Goal: Task Accomplishment & Management: Complete application form

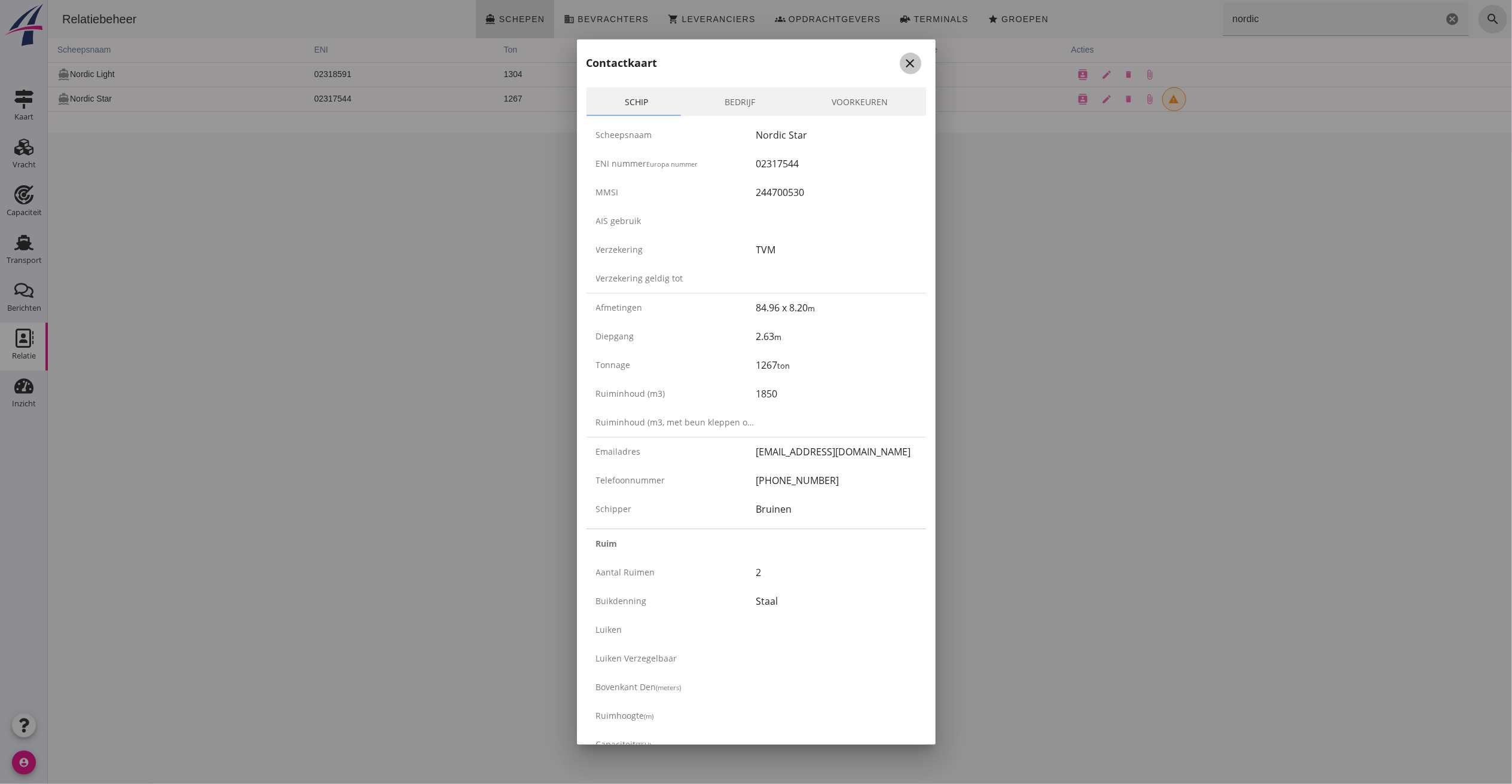
click at [904, 61] on icon "close" at bounding box center [911, 64] width 15 height 15
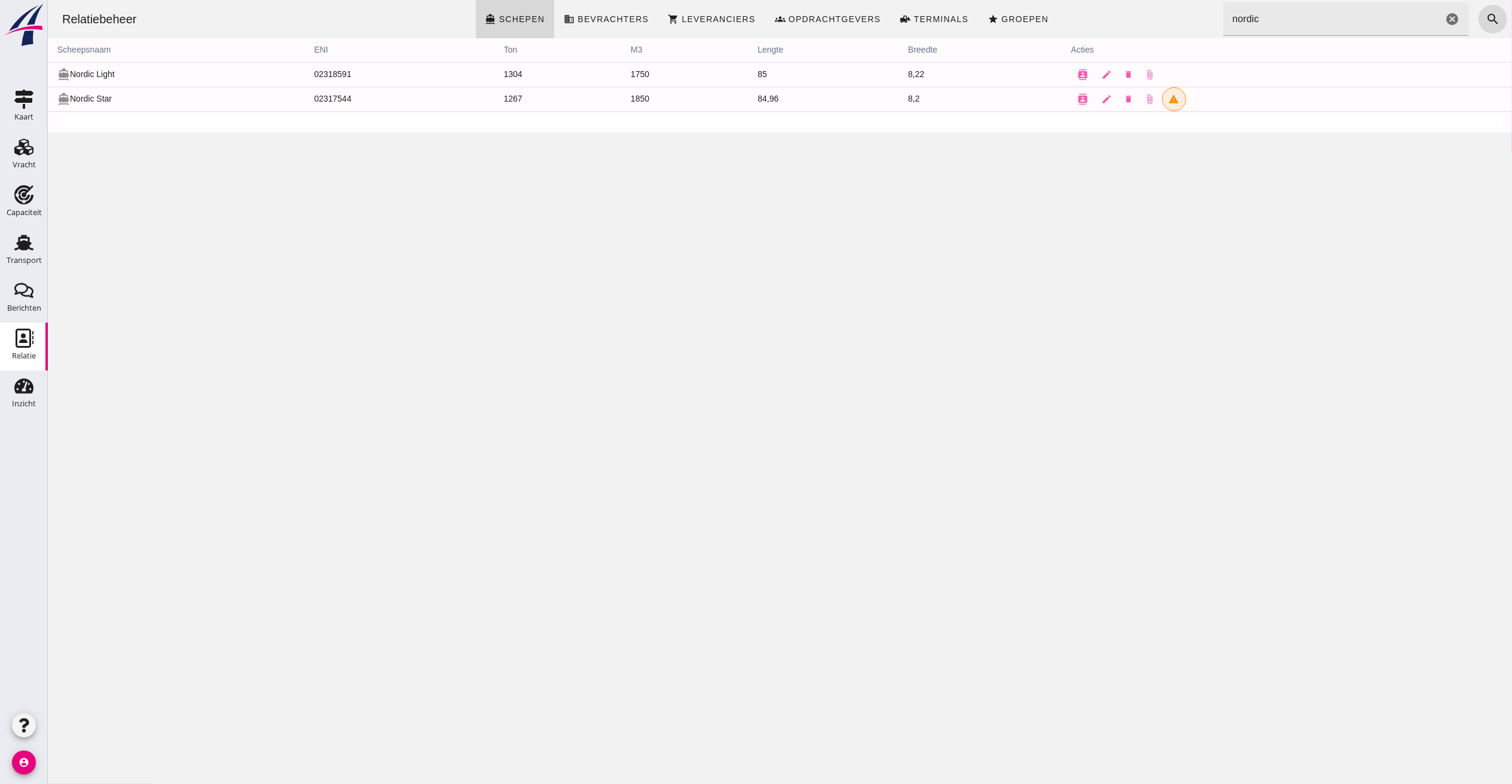
click at [1444, 18] on icon "cancel" at bounding box center [1452, 19] width 15 height 15
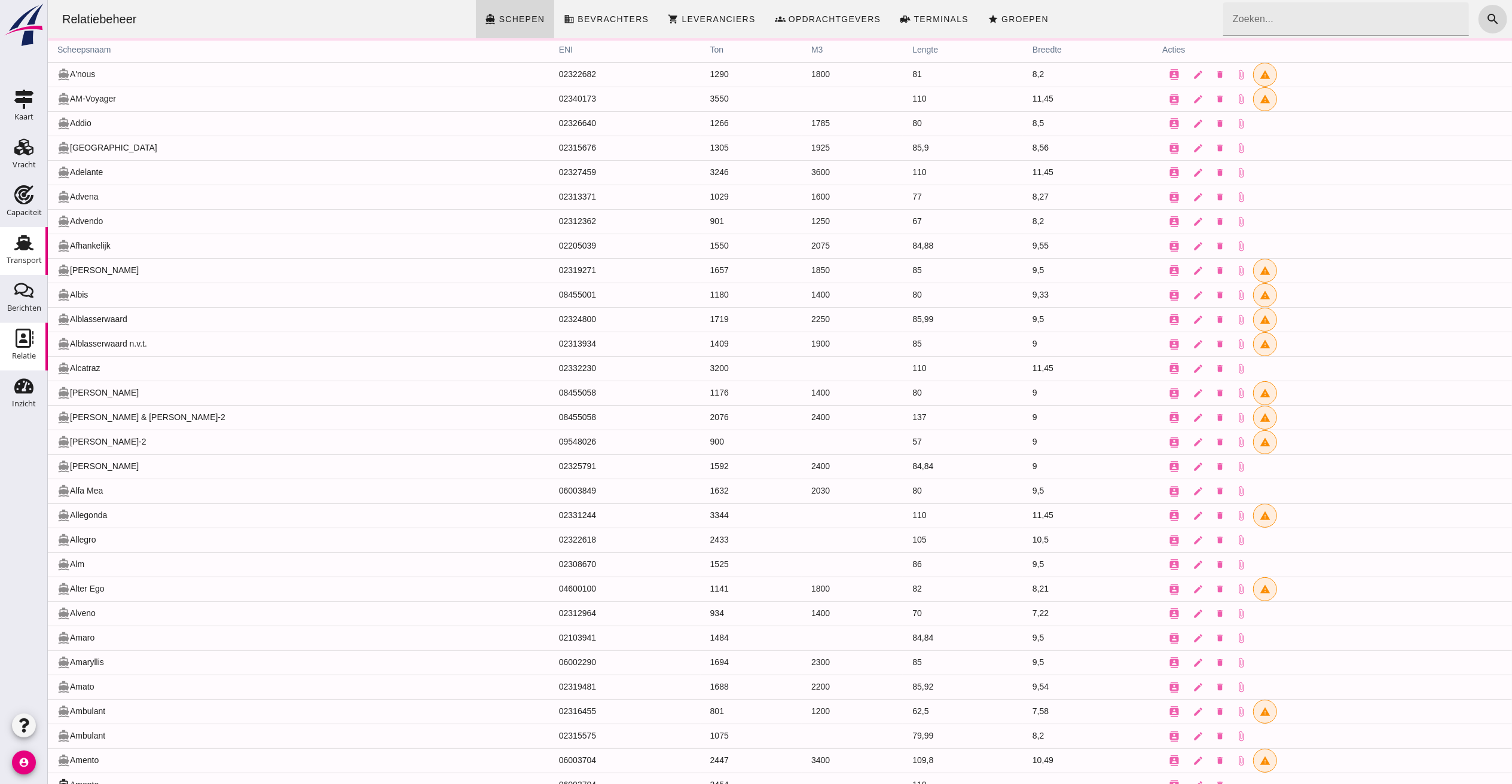
click at [13, 248] on div "Transport" at bounding box center [23, 242] width 29 height 19
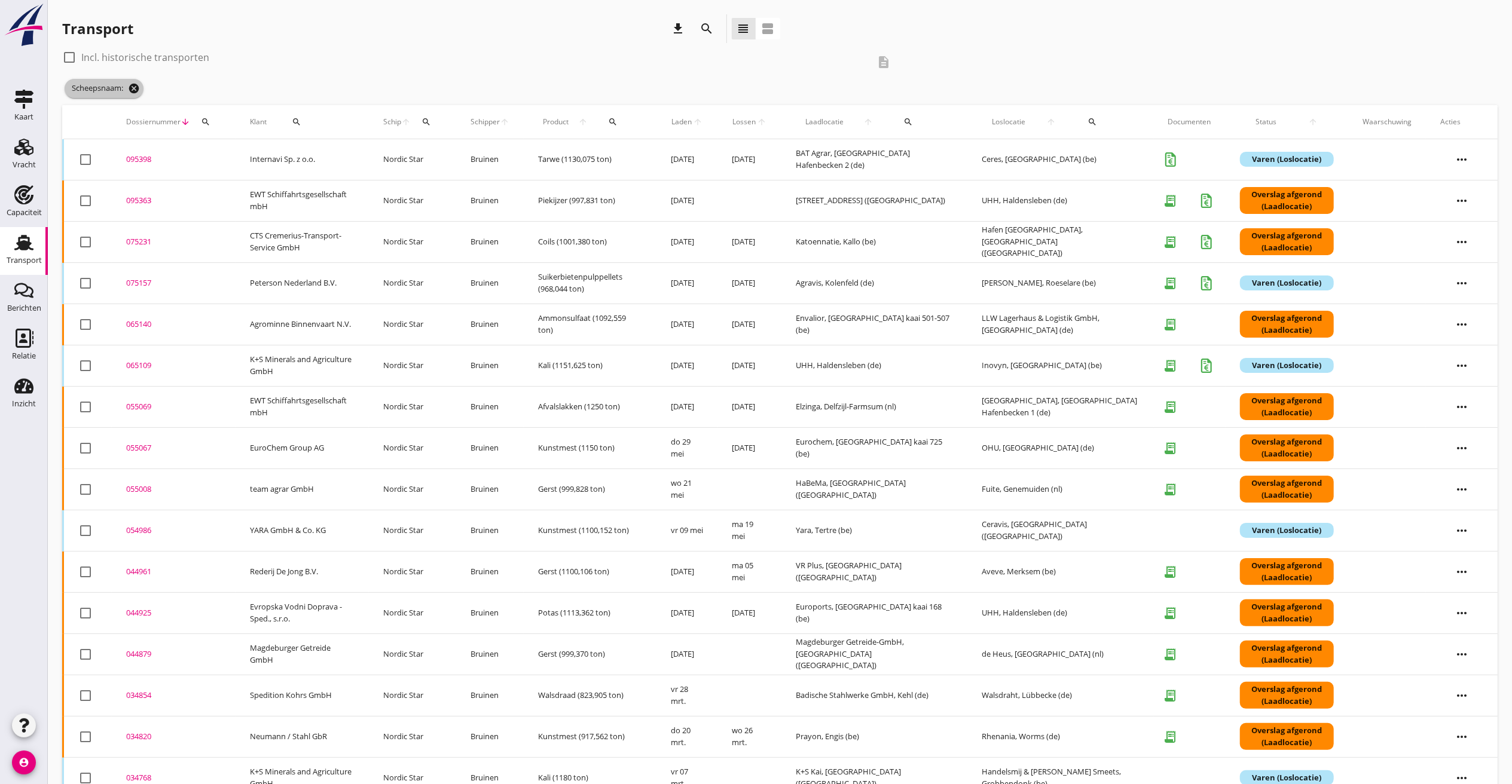
click at [137, 87] on icon "cancel" at bounding box center [133, 88] width 12 height 12
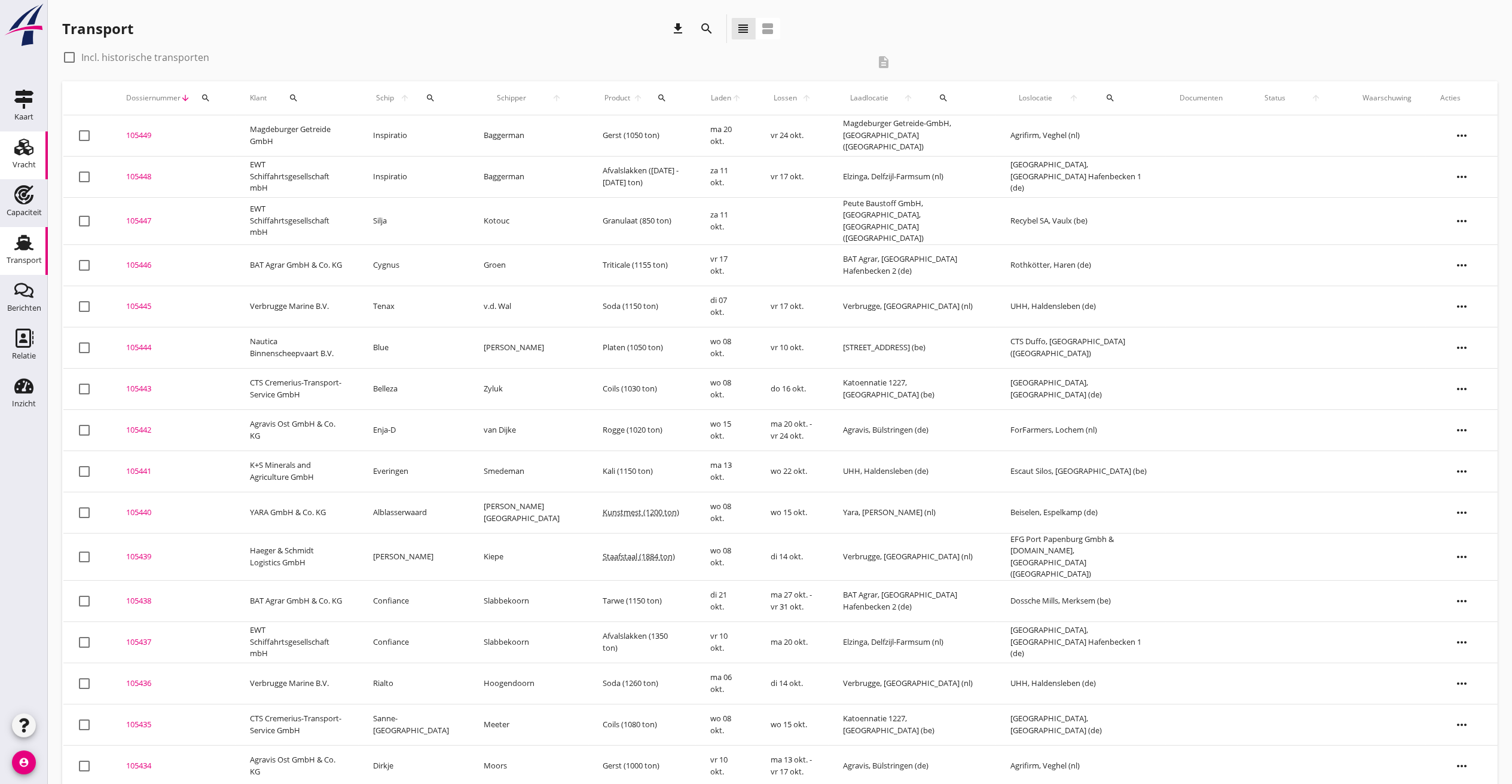
click at [30, 142] on icon "Vracht" at bounding box center [24, 147] width 19 height 19
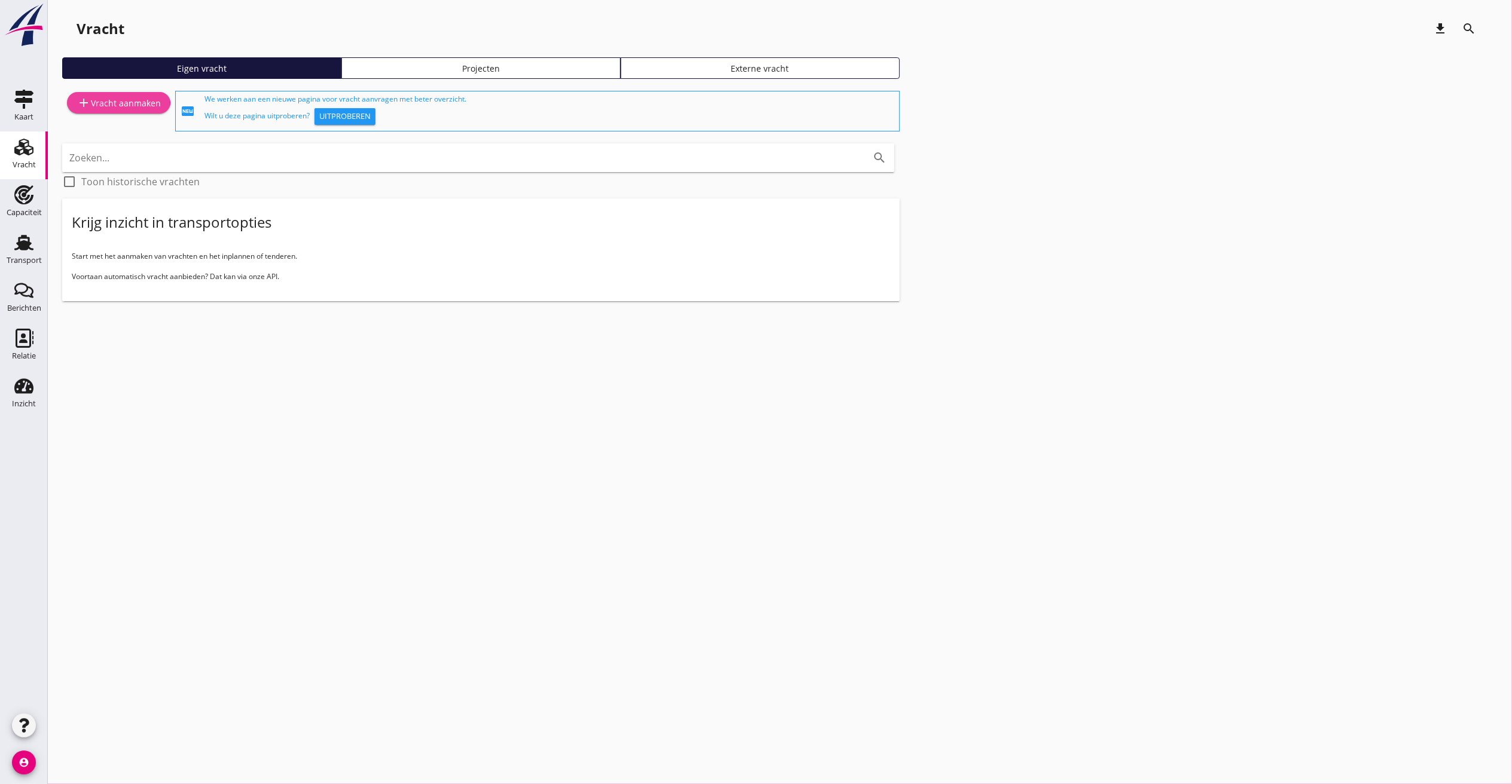
click at [95, 105] on div "add Vracht aanmaken" at bounding box center [118, 103] width 84 height 15
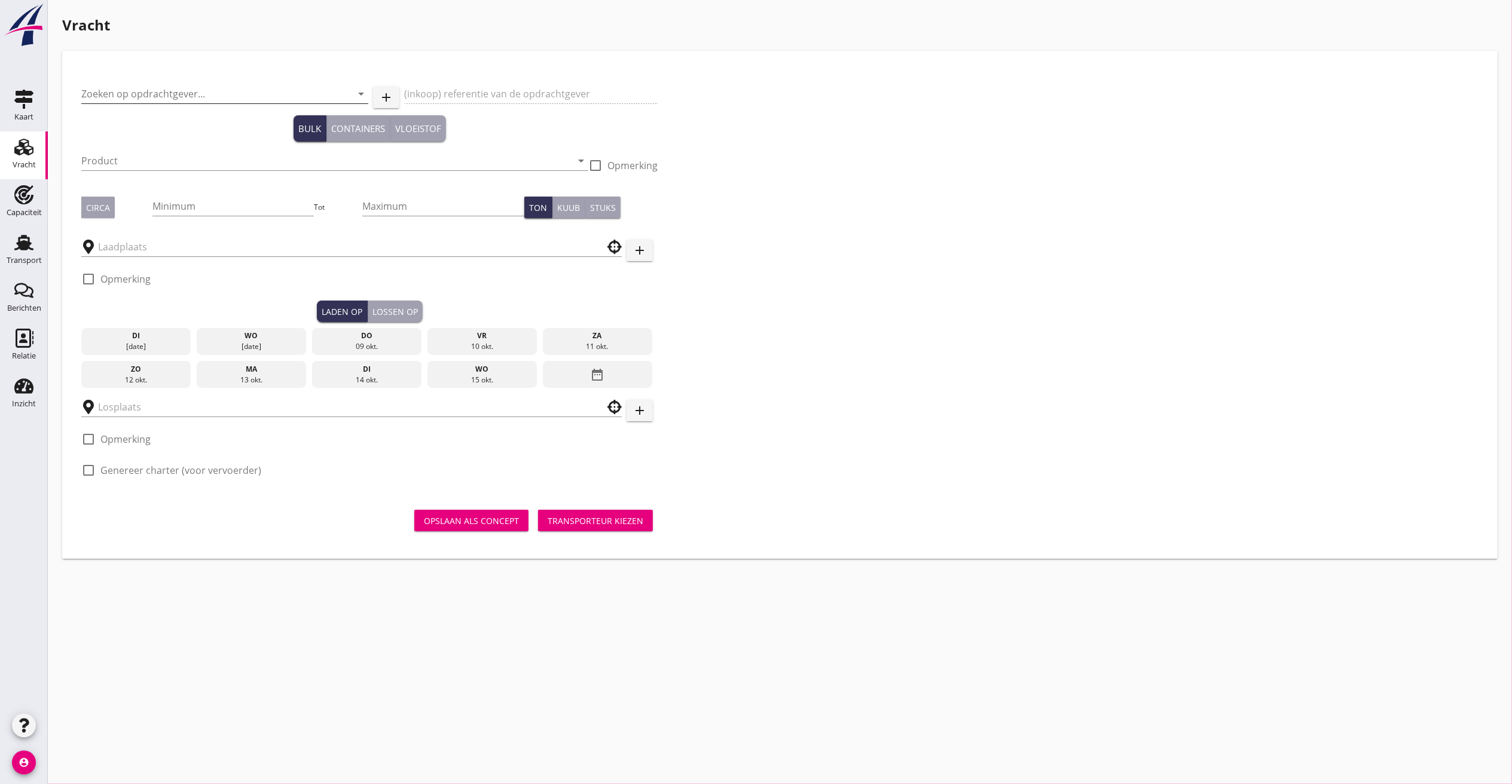
click at [173, 86] on input "Zoeken op opdrachtgever..." at bounding box center [208, 93] width 253 height 19
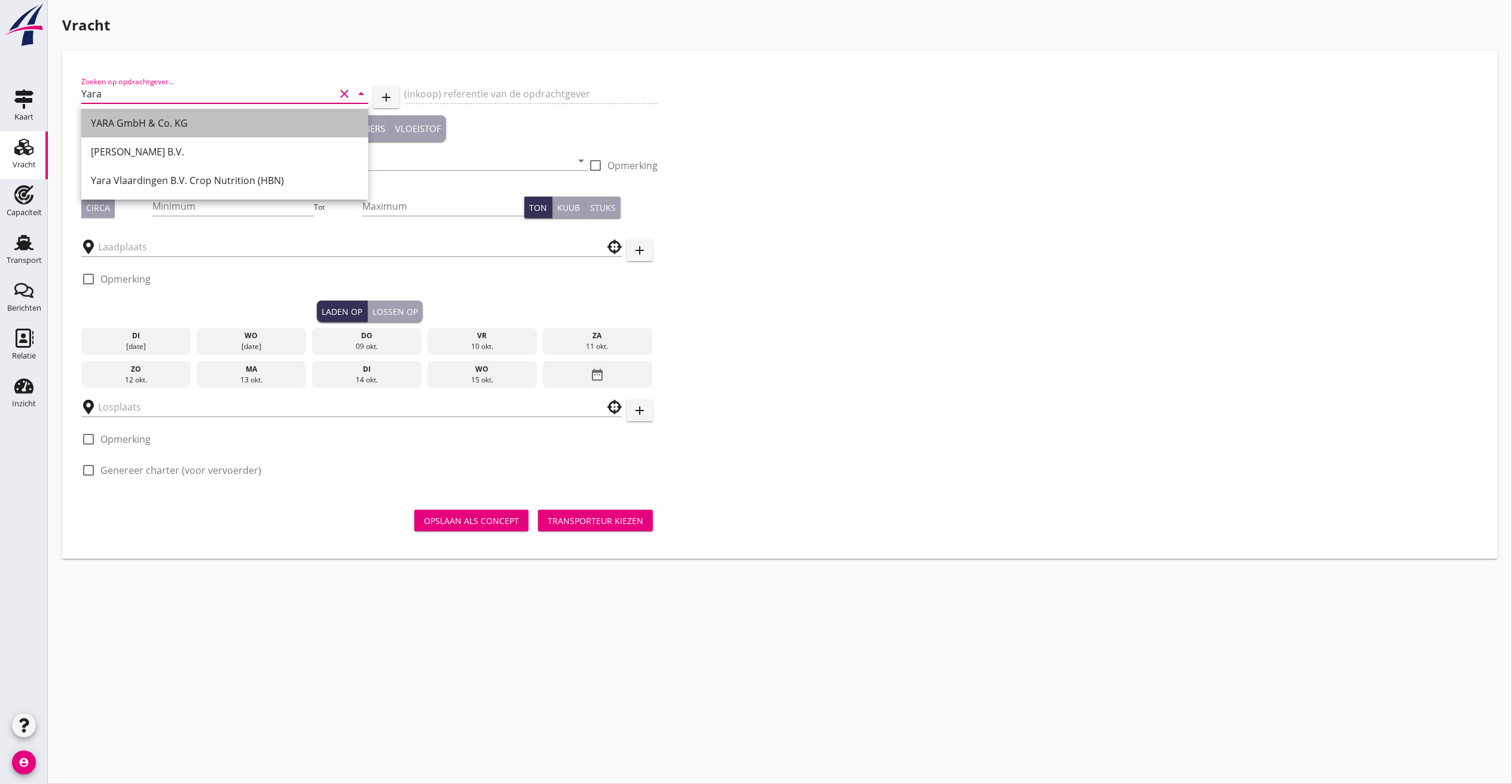
click at [138, 119] on div "YARA GmbH & Co. KG" at bounding box center [225, 123] width 268 height 15
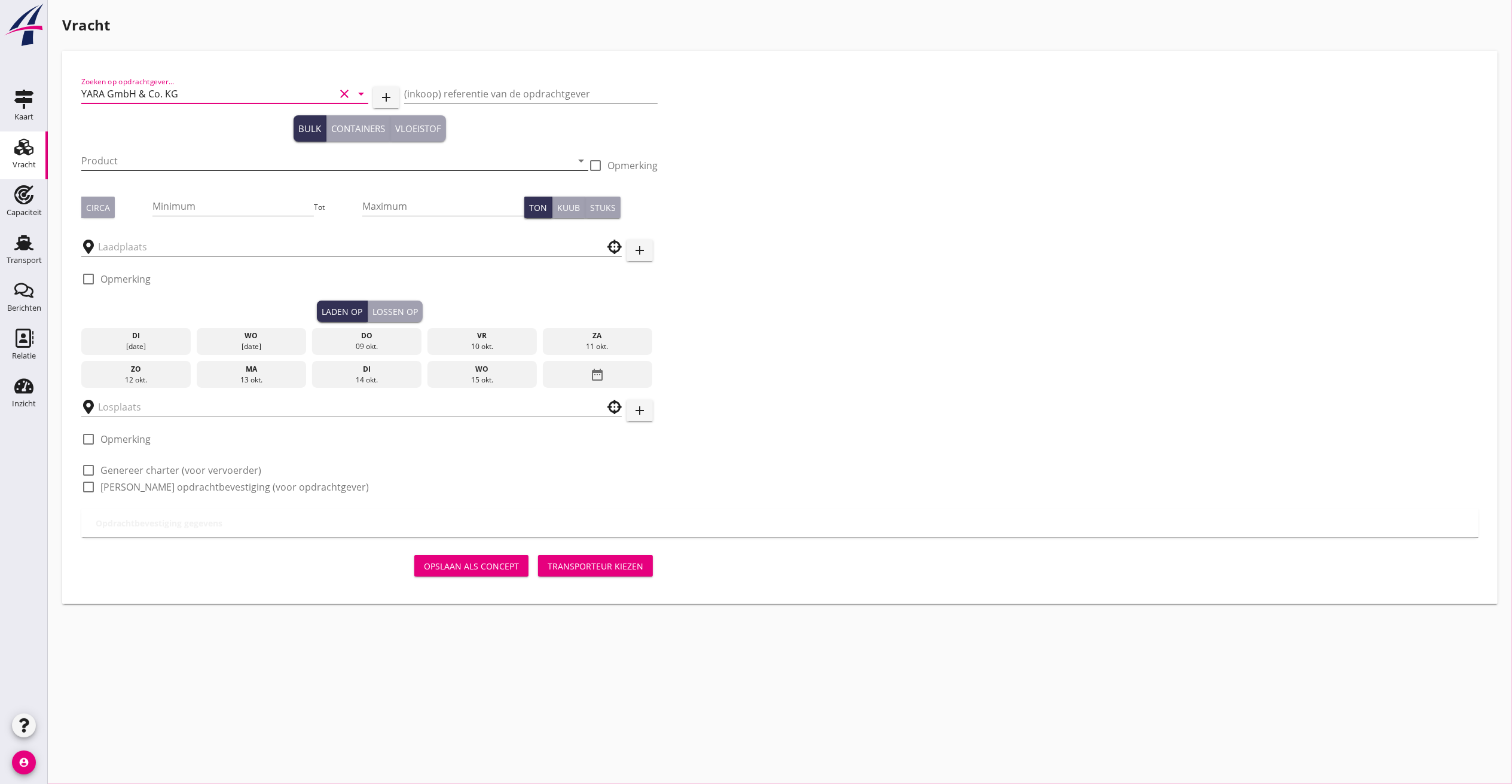
type input "YARA GmbH & Co. KG"
click at [172, 155] on input "Product" at bounding box center [326, 161] width 490 height 19
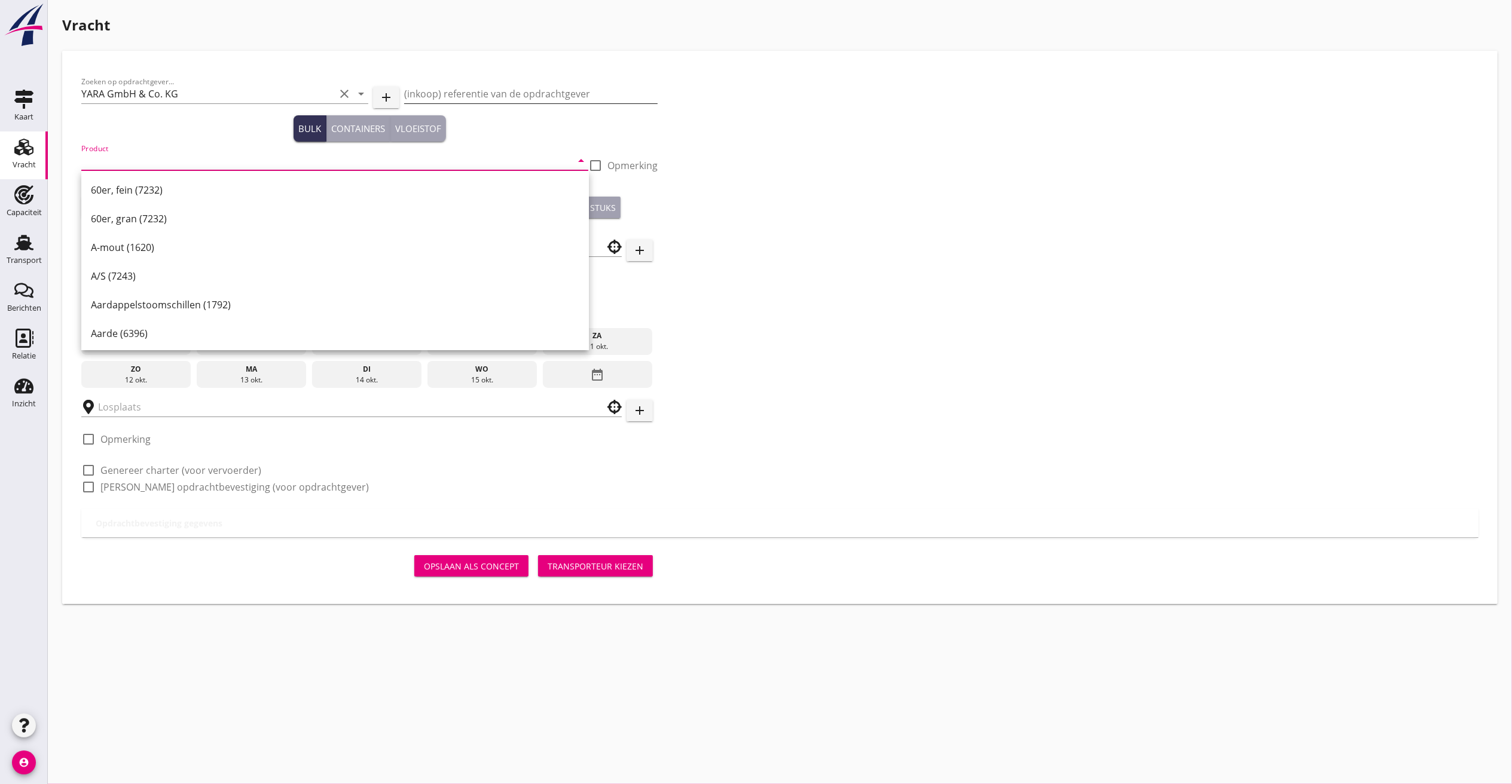
click at [513, 104] on div "(inkoop) referentie van de opdrachtgever" at bounding box center [531, 93] width 253 height 19
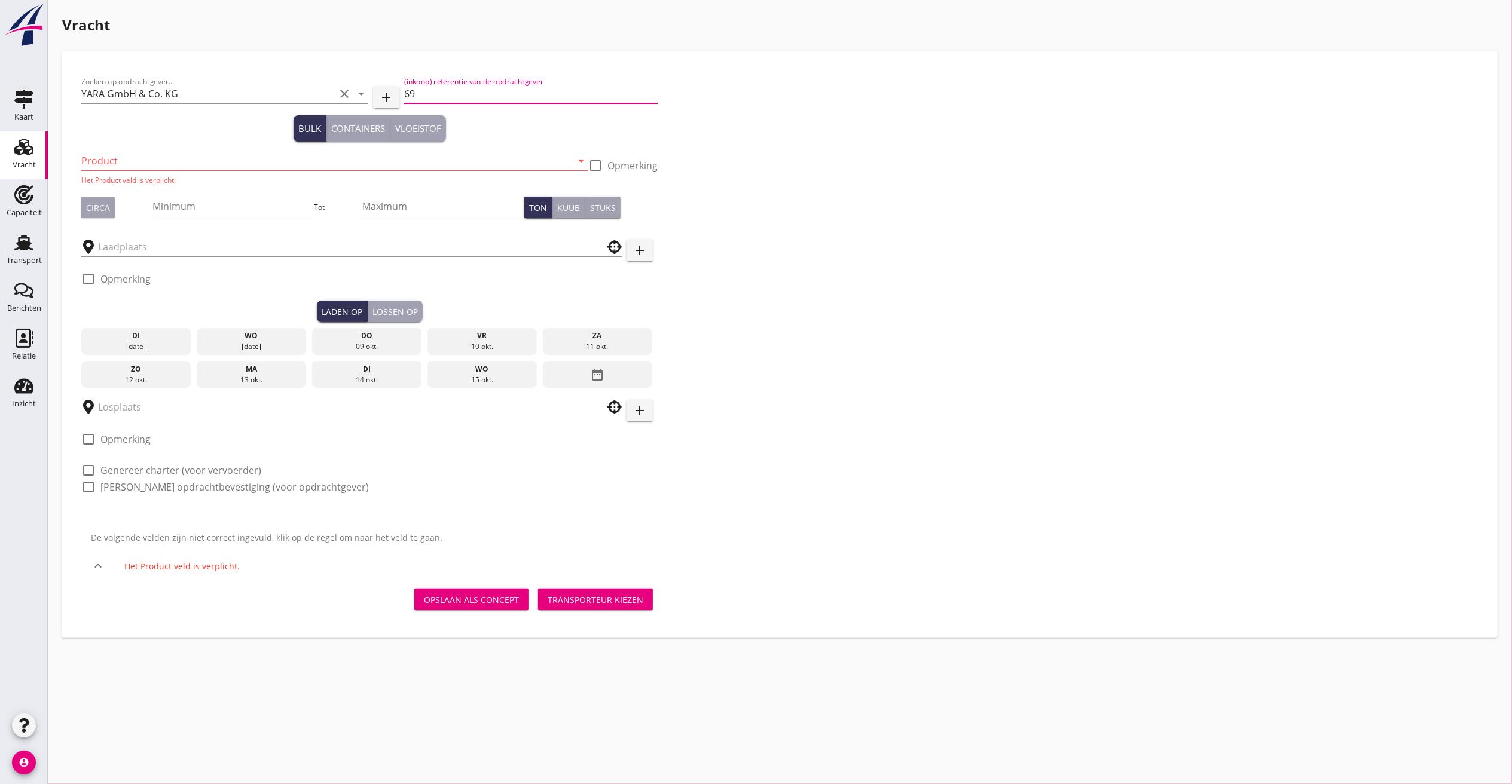
type input "6"
type input "901533552"
click at [147, 156] on input "Product" at bounding box center [326, 161] width 490 height 19
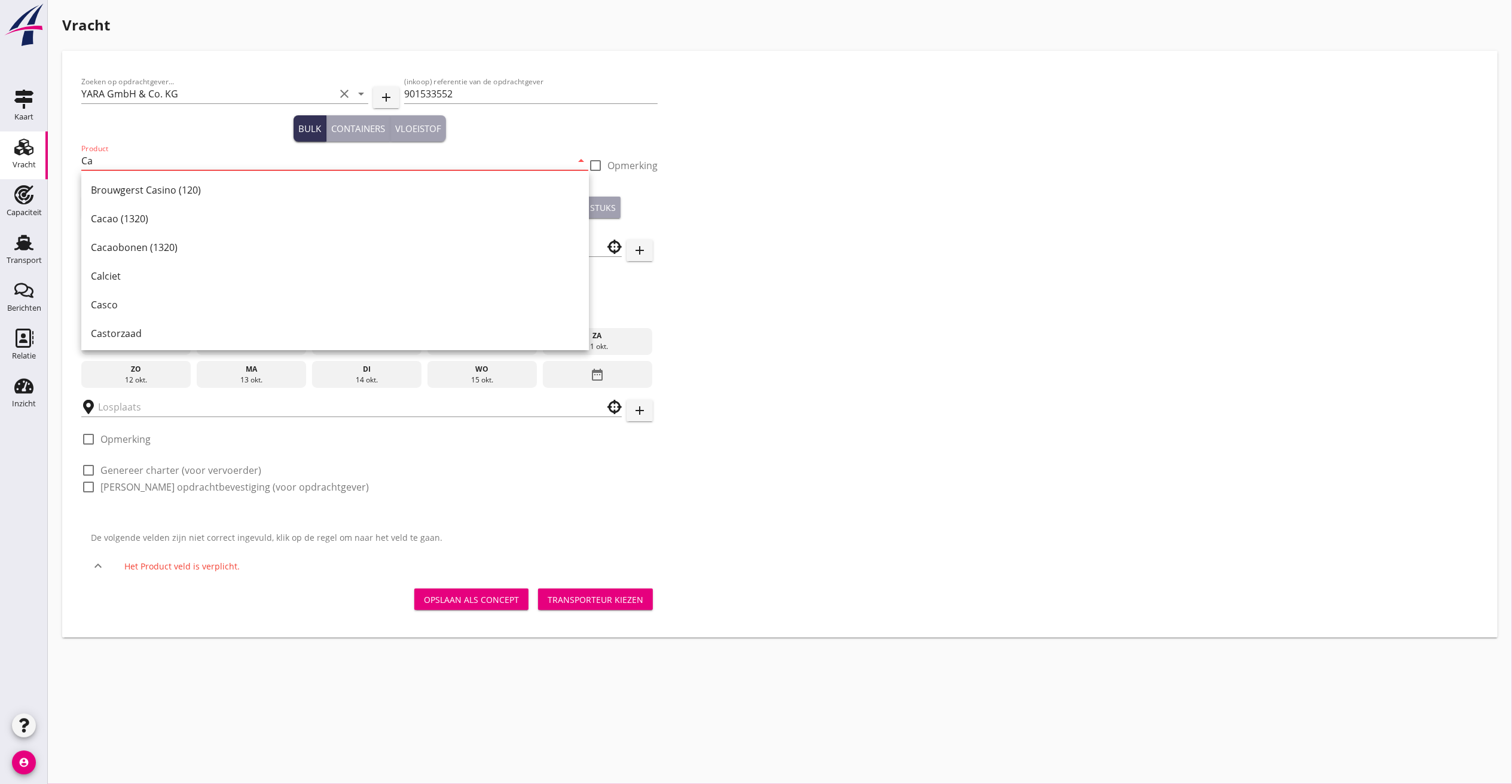
type input "C"
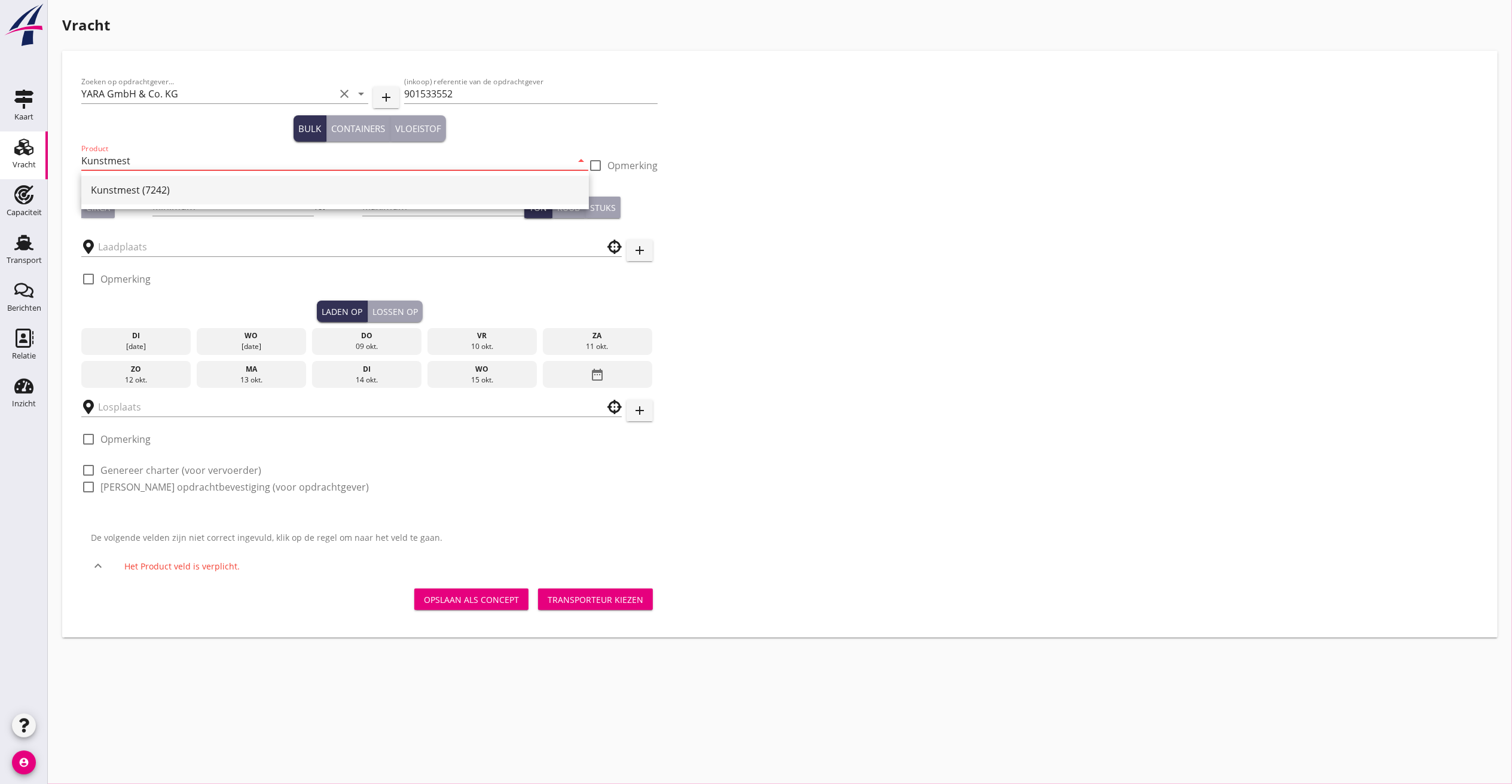
click at [104, 188] on div "Kunstmest (7242)" at bounding box center [335, 190] width 488 height 15
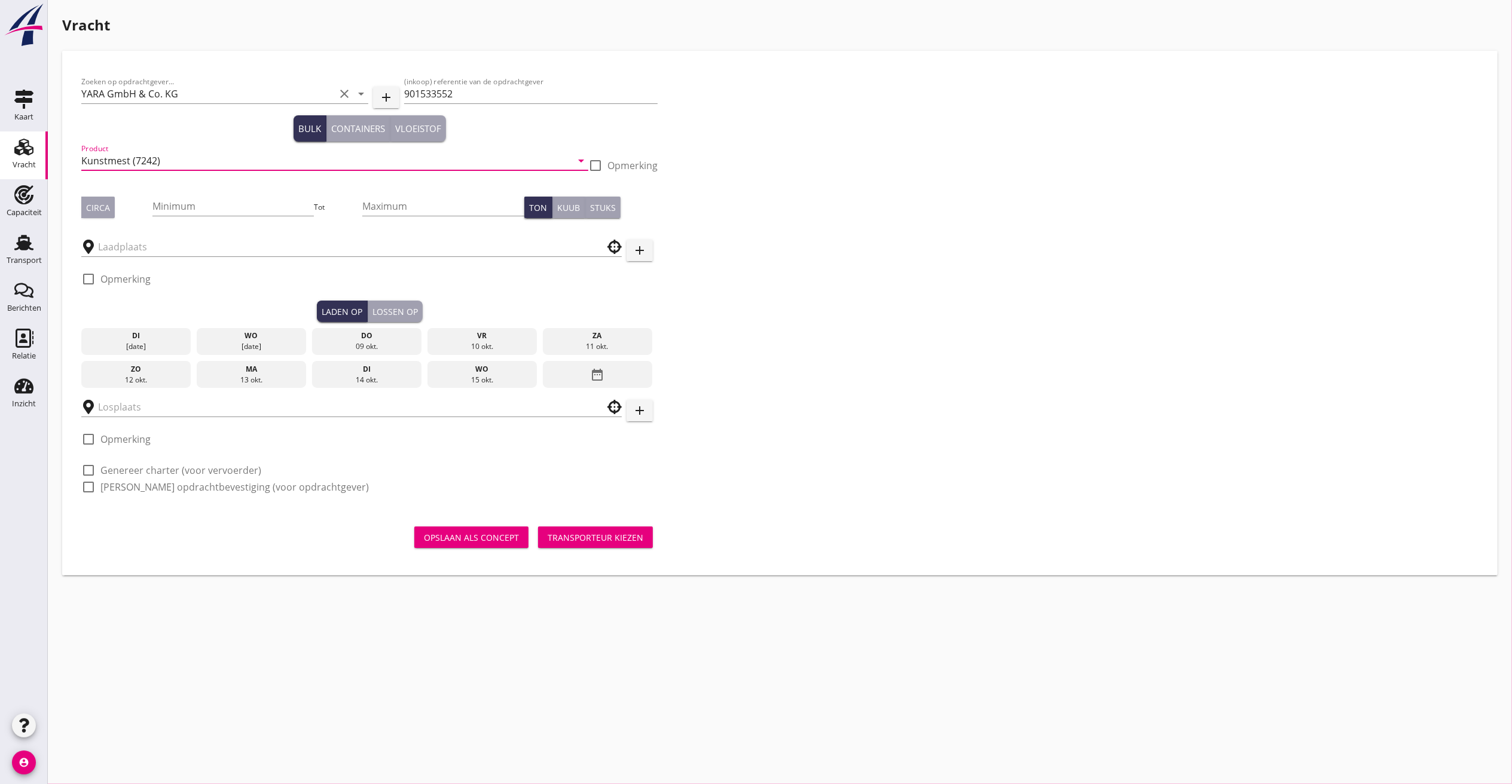
type input "Kunstmest (7242)"
click at [90, 226] on div "Zoeken op opdrachtgever... YARA GmbH & Co. KG clear arrow_drop_down add (inkoop…" at bounding box center [370, 289] width 586 height 439
drag, startPoint x: 89, startPoint y: 223, endPoint x: 107, endPoint y: 211, distance: 21.6
click at [92, 212] on div "Circa" at bounding box center [98, 208] width 24 height 13
click at [185, 199] on input "Minimum" at bounding box center [233, 206] width 162 height 19
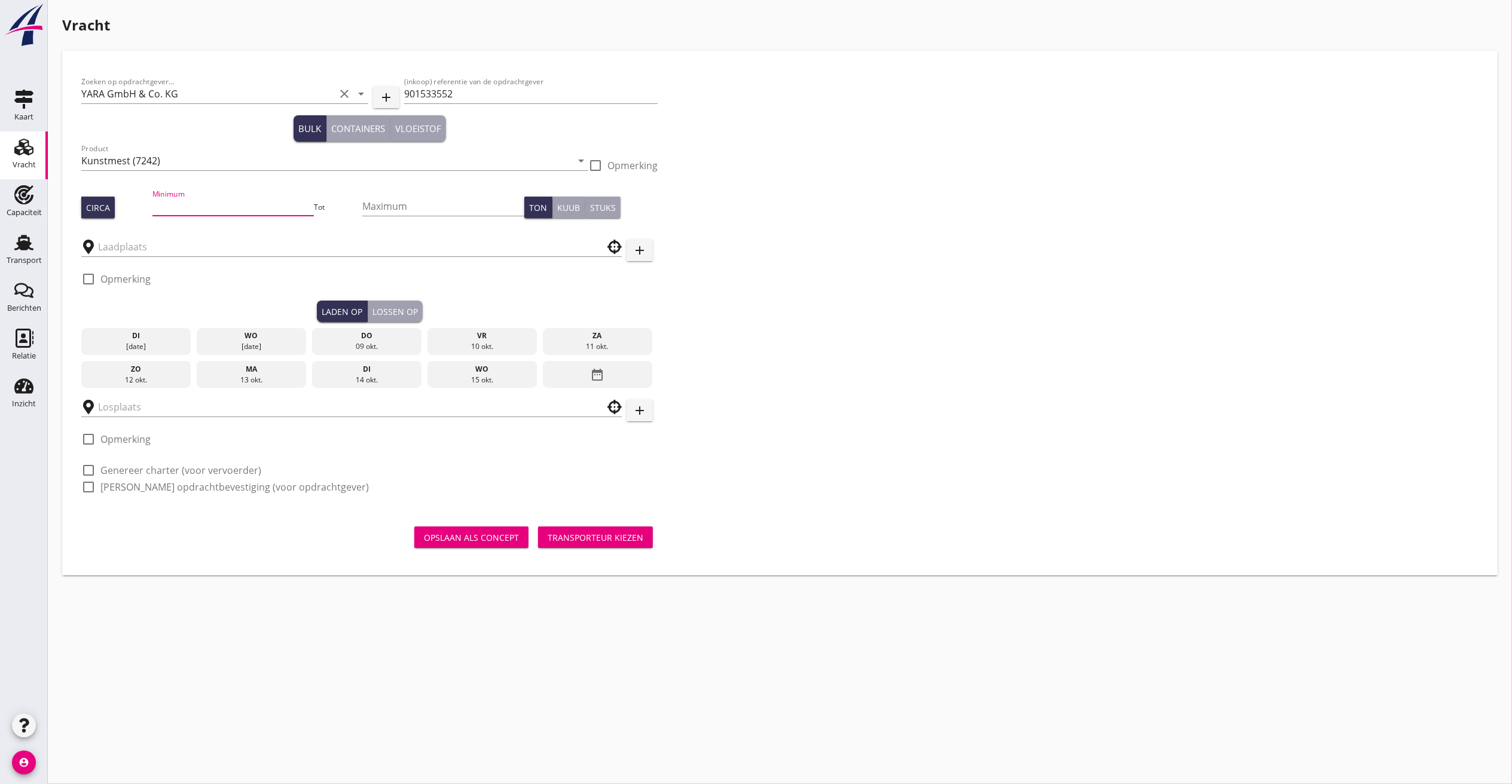
click at [227, 176] on div at bounding box center [335, 178] width 507 height 7
click at [203, 200] on input "Minimum" at bounding box center [233, 206] width 162 height 19
type input "1000"
drag, startPoint x: 497, startPoint y: 339, endPoint x: 474, endPoint y: 350, distance: 25.5
click at [496, 339] on div "vr" at bounding box center [482, 337] width 104 height 11
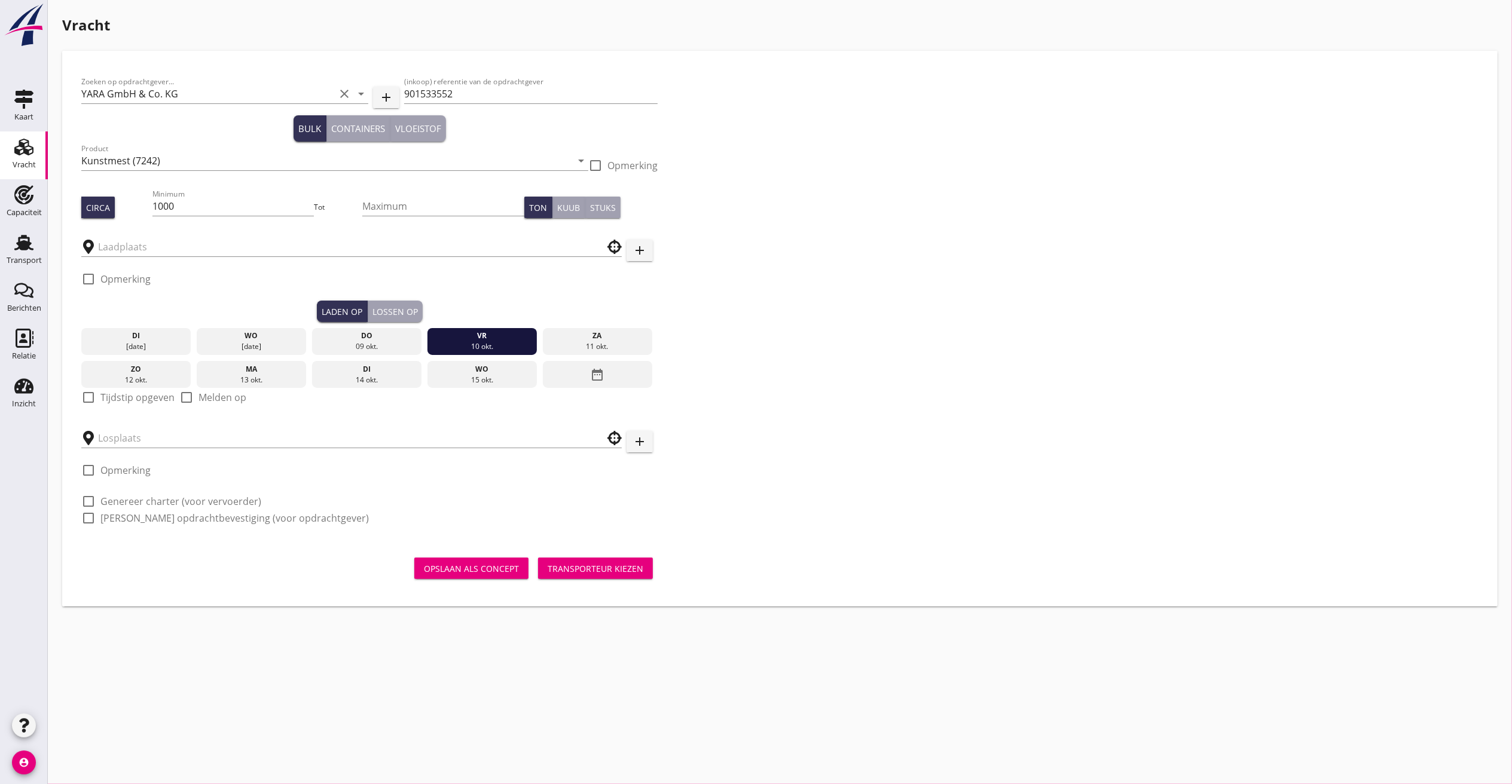
click at [99, 405] on div "check_box_outline_blank Tijdstip opgeven" at bounding box center [128, 404] width 93 height 29
click at [104, 400] on label "Tijdstip opgeven" at bounding box center [138, 397] width 74 height 12
checkbox input "true"
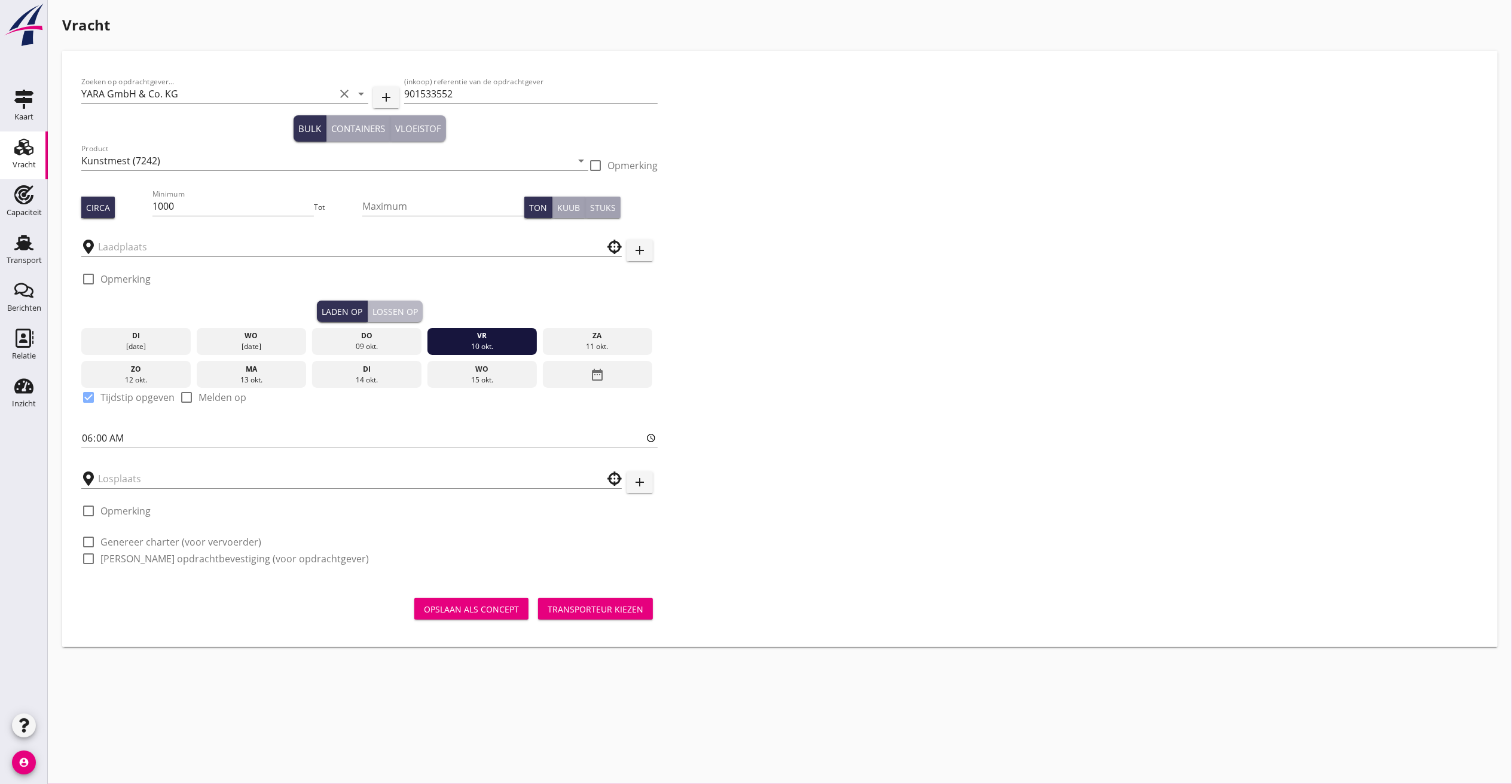
click at [390, 309] on div "Lossen op" at bounding box center [395, 312] width 45 height 13
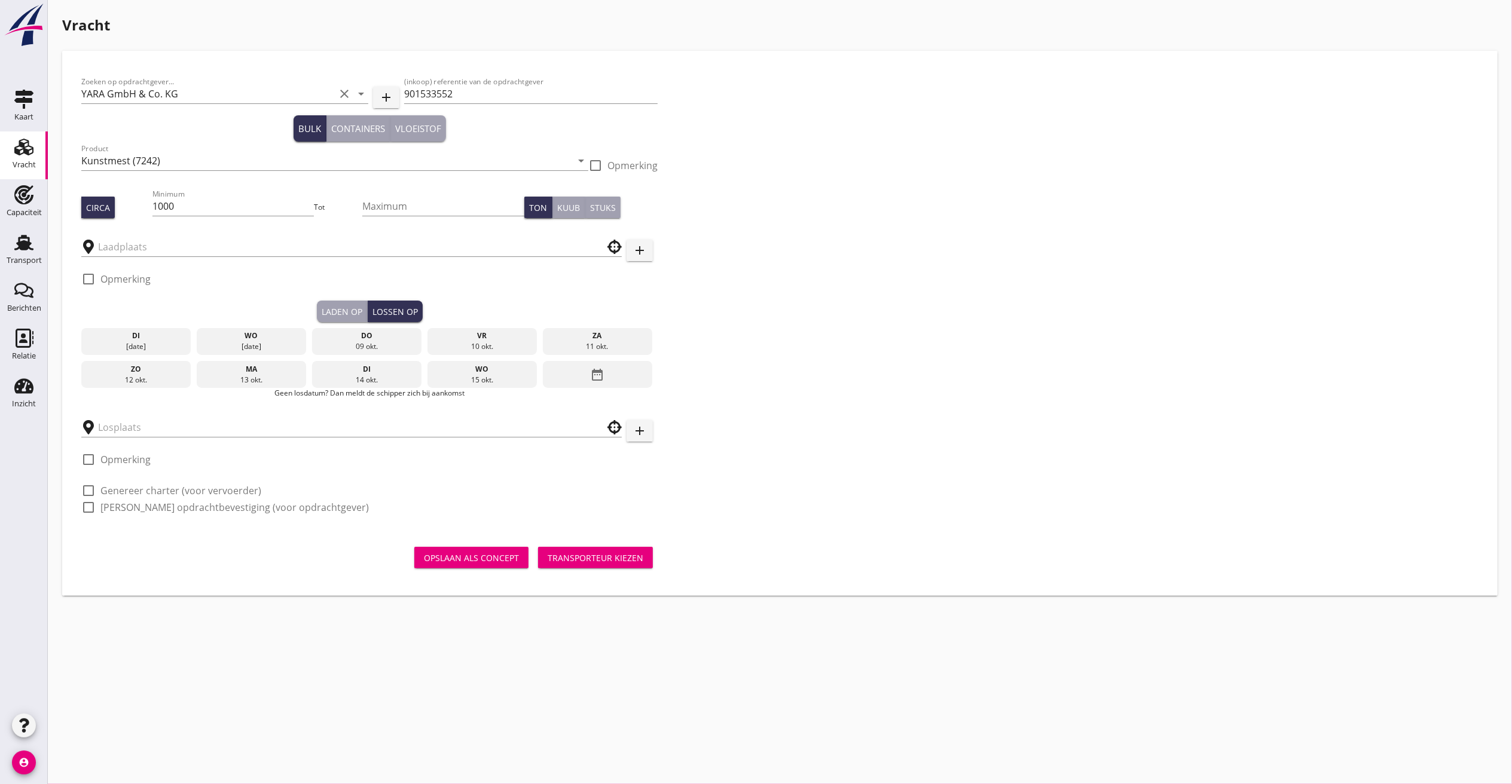
click at [363, 366] on div "di" at bounding box center [367, 370] width 104 height 11
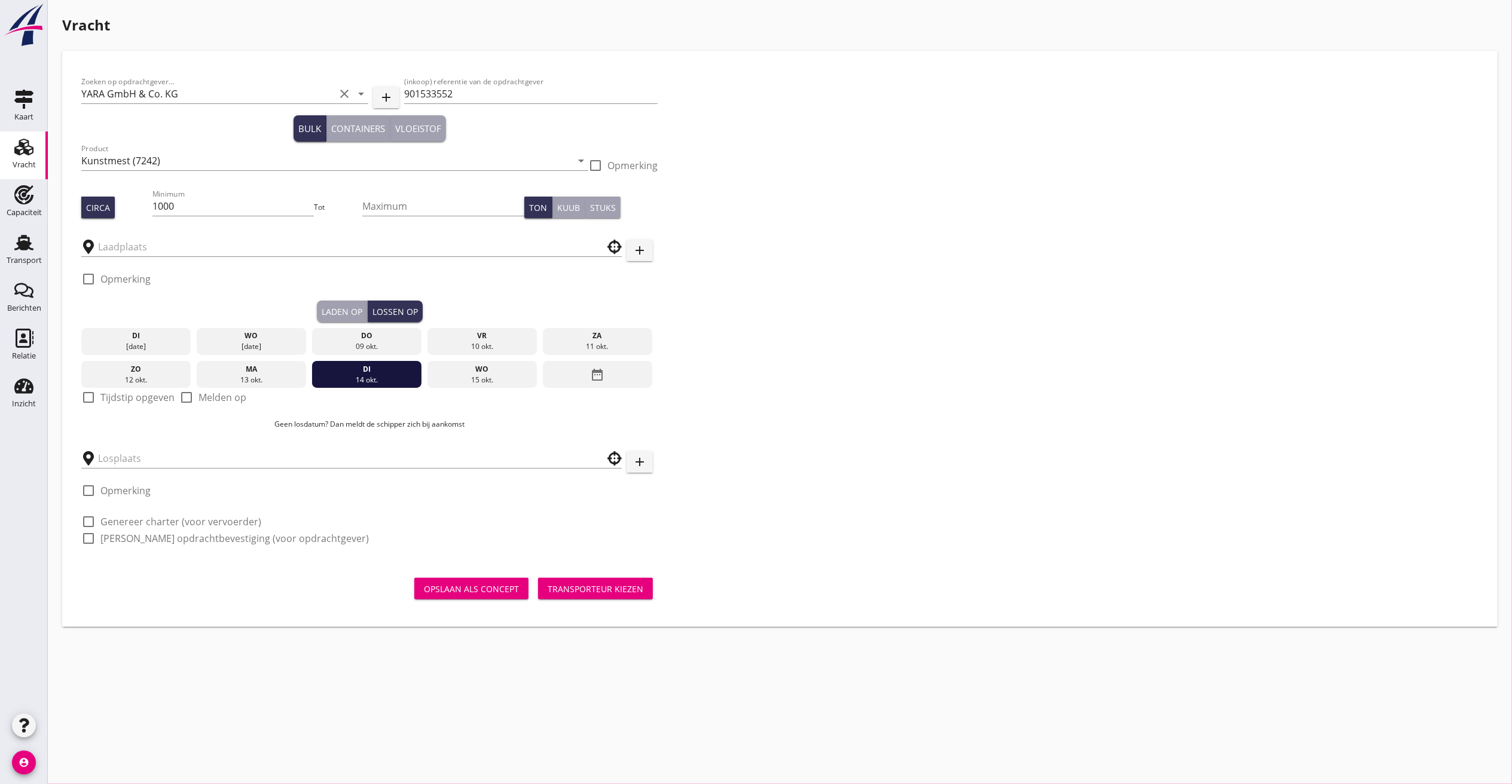
click at [113, 400] on label "Tijdstip opgeven" at bounding box center [138, 397] width 74 height 12
checkbox input "true"
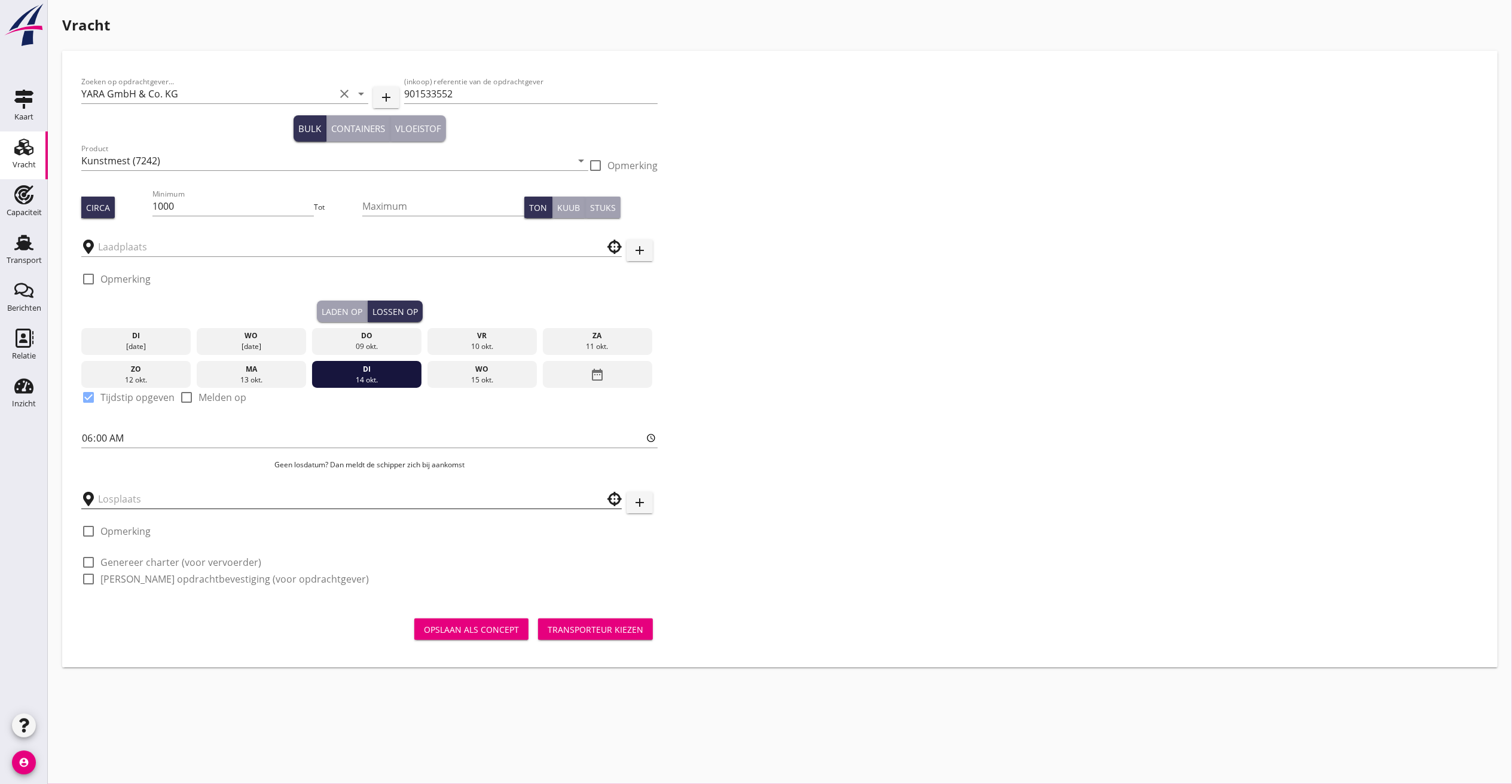
click at [117, 499] on input "text" at bounding box center [343, 498] width 490 height 19
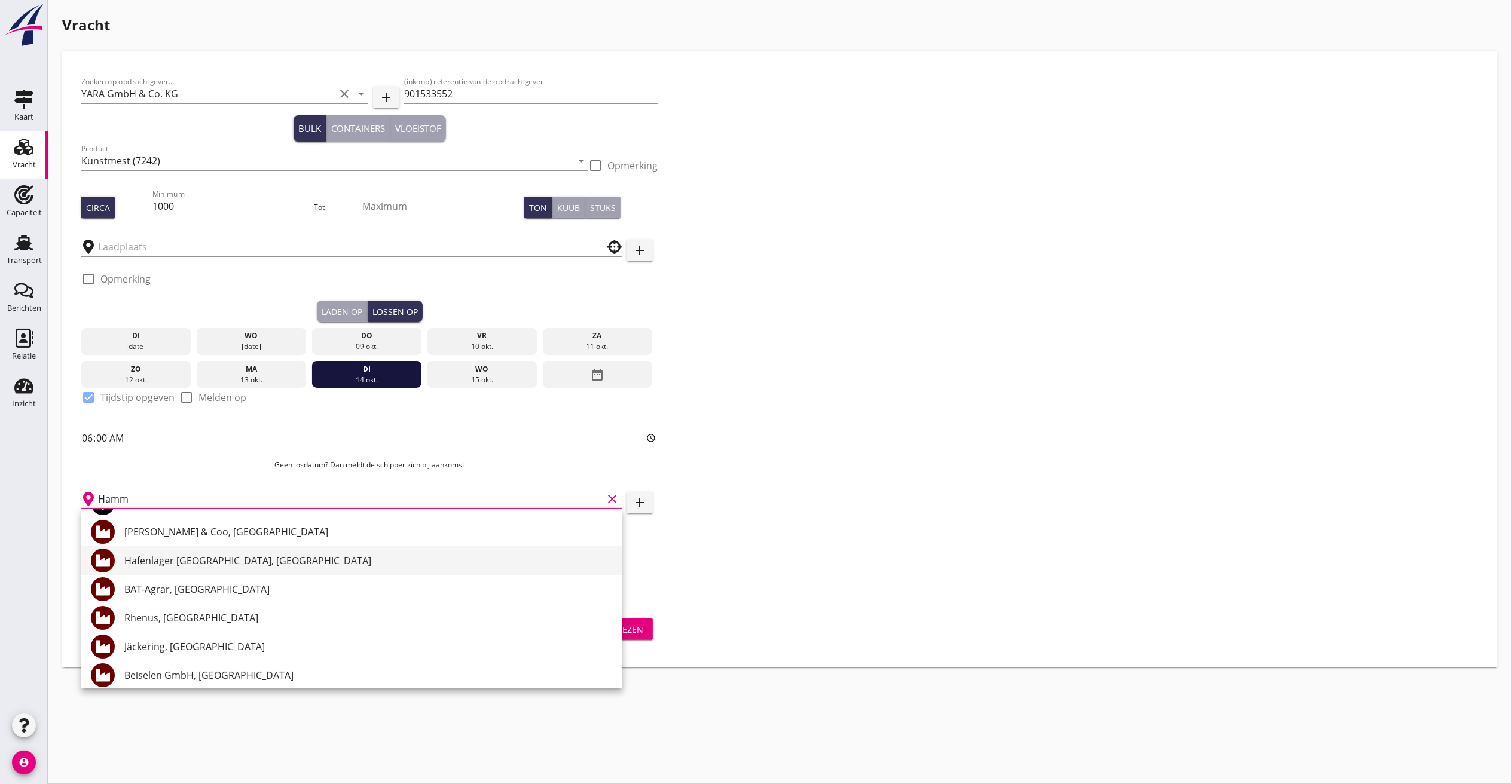
scroll to position [119, 0]
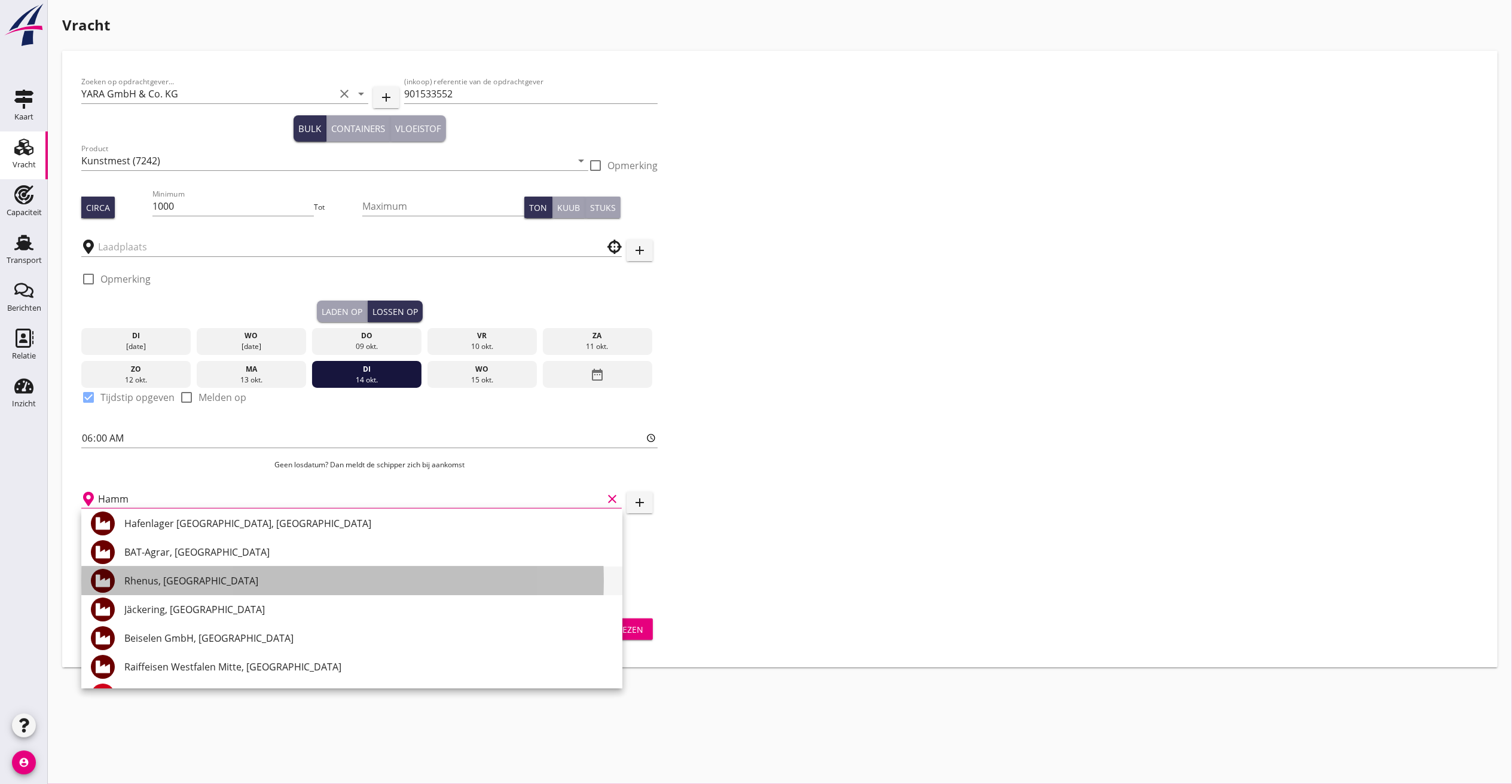
click at [155, 578] on div "Rhenus, [GEOGRAPHIC_DATA]" at bounding box center [368, 582] width 488 height 15
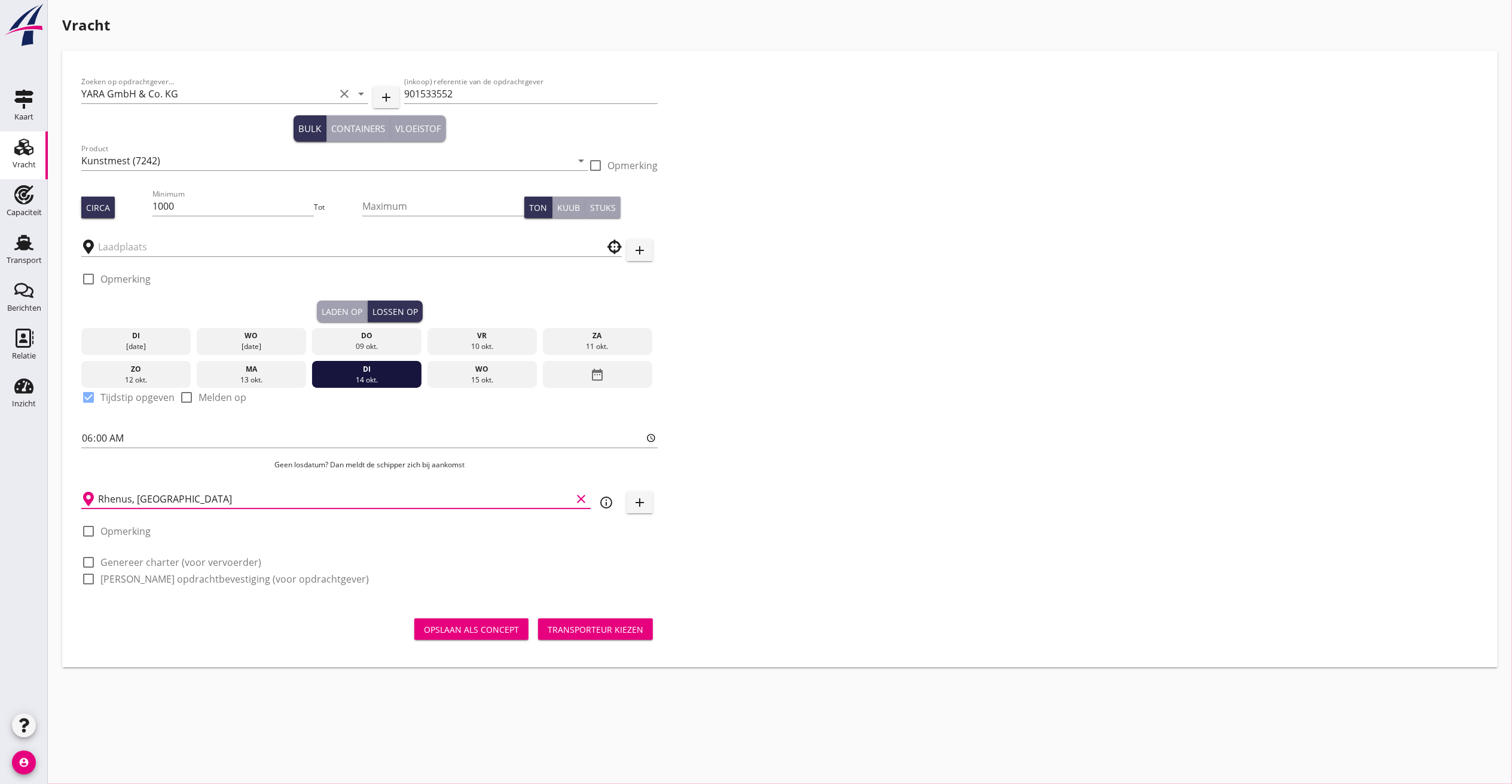
type input "Rhenus, [GEOGRAPHIC_DATA]"
click at [126, 566] on label "Genereer charter (voor vervoerder)" at bounding box center [181, 562] width 161 height 12
checkbox input "true"
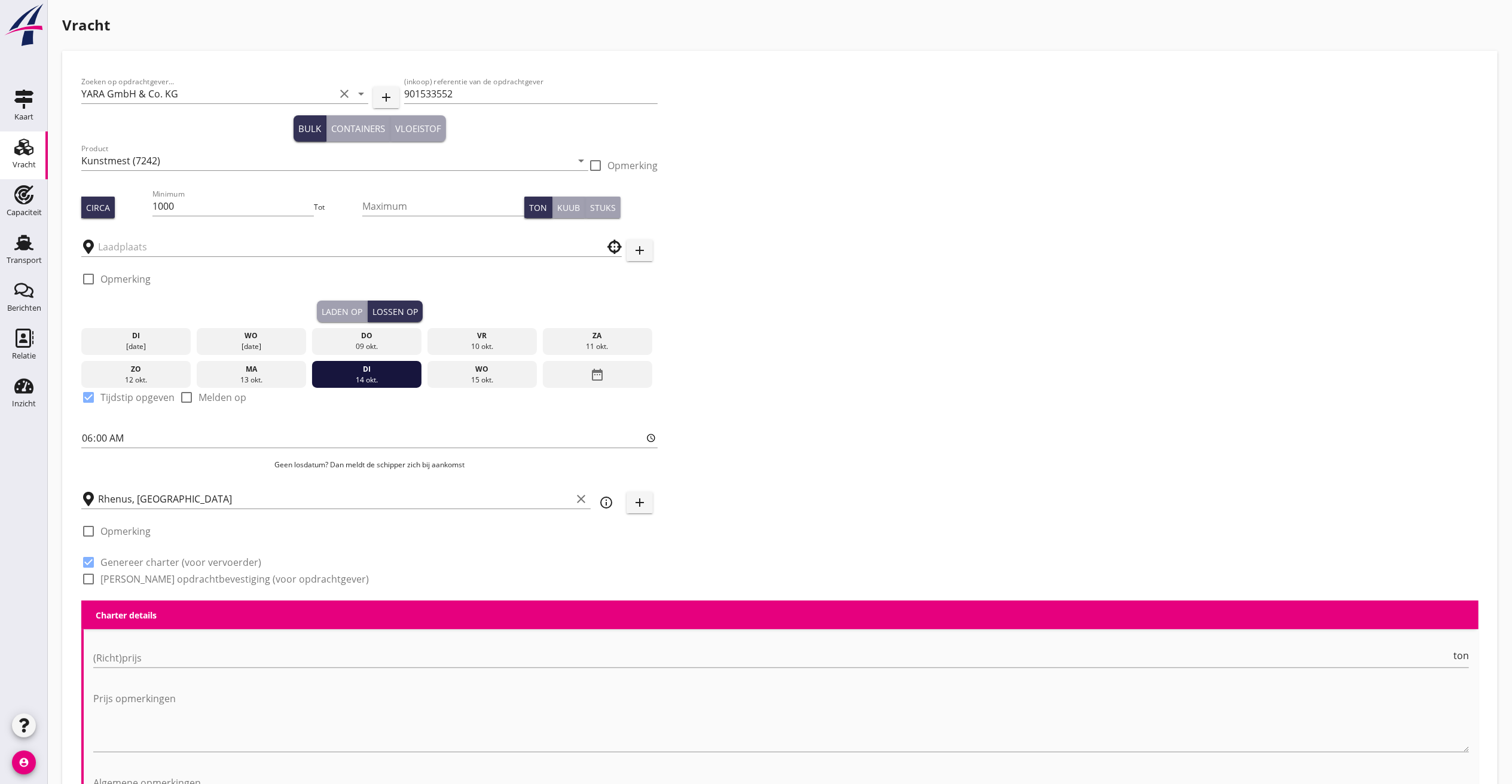
click at [118, 584] on label "[PERSON_NAME] opdrachtbevestiging (voor opdrachtgever)" at bounding box center [235, 579] width 268 height 12
checkbox input "true"
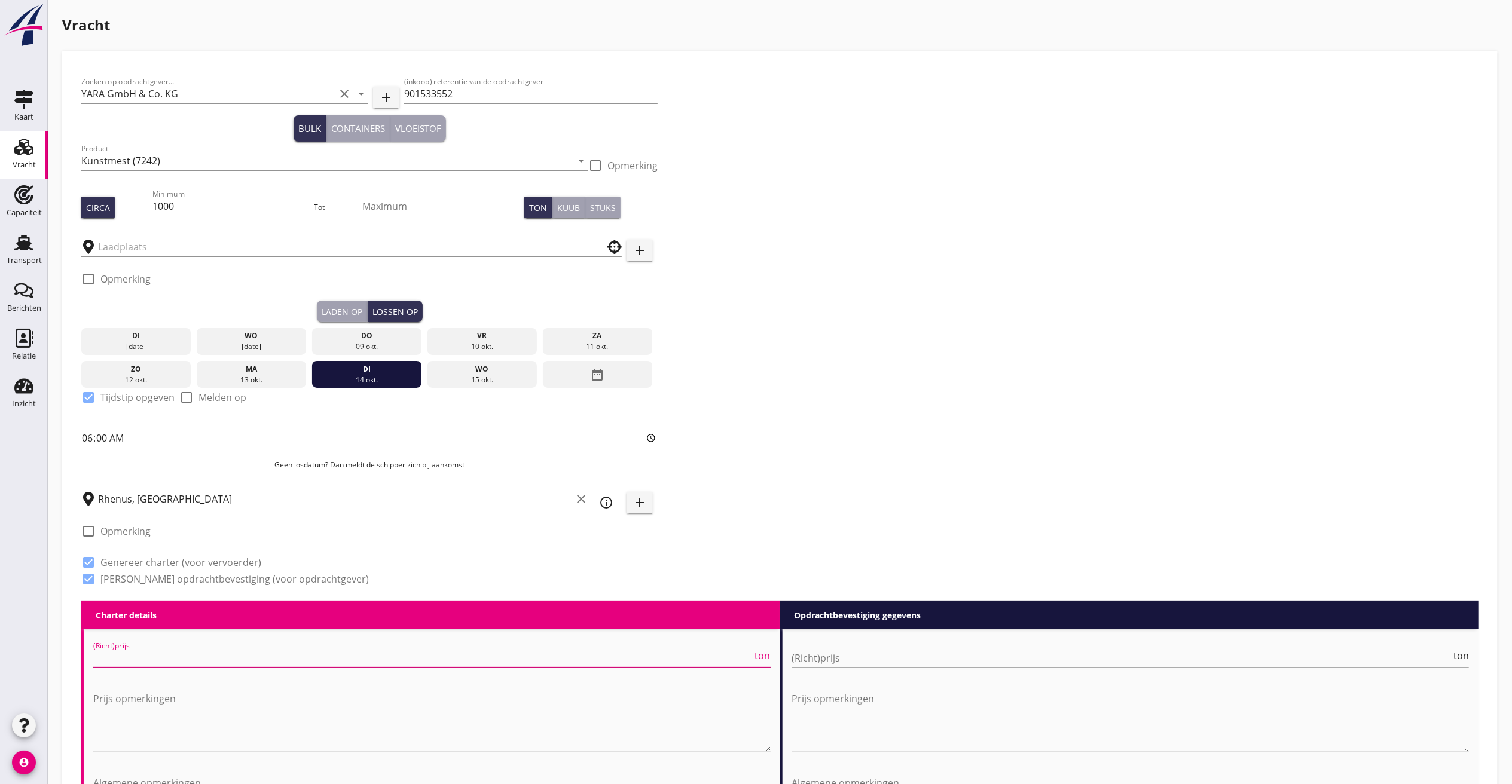
drag, startPoint x: 133, startPoint y: 665, endPoint x: 1049, endPoint y: 778, distance: 922.9
click at [134, 666] on input "(Richt)prijs" at bounding box center [423, 657] width 659 height 19
type input "10"
type input "10.00"
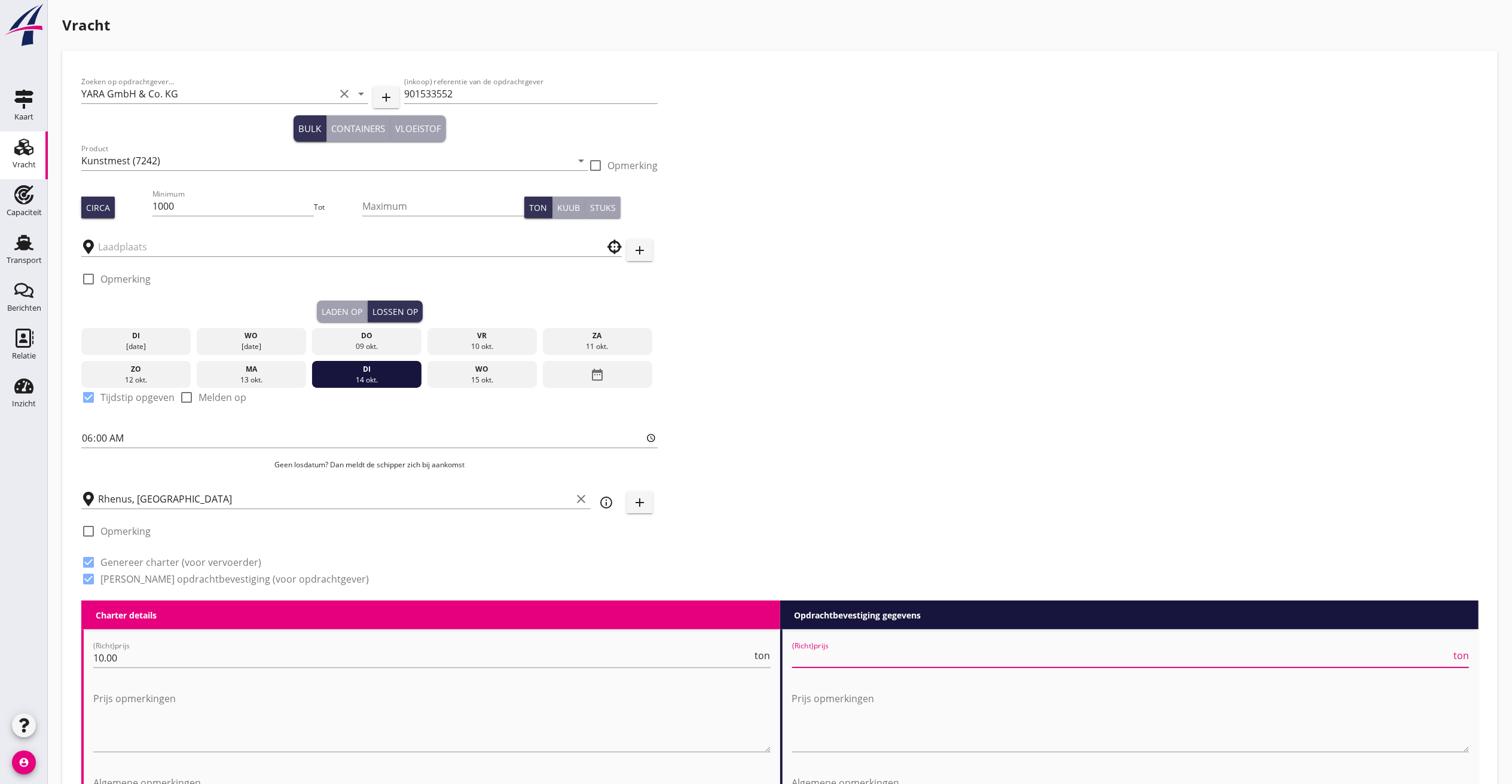
click at [1016, 652] on input "(Richt)prijs" at bounding box center [1122, 657] width 659 height 19
type input "11"
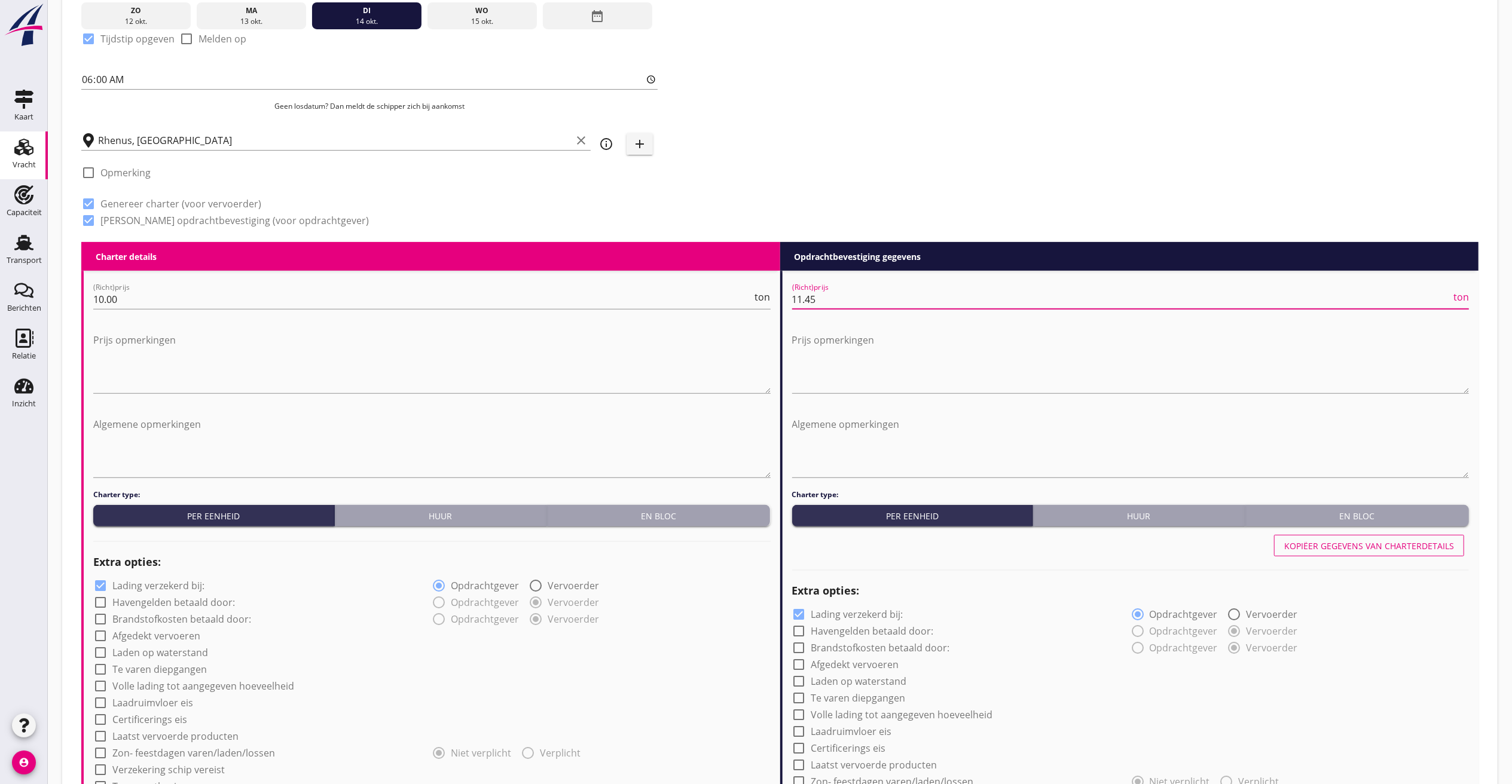
scroll to position [717, 0]
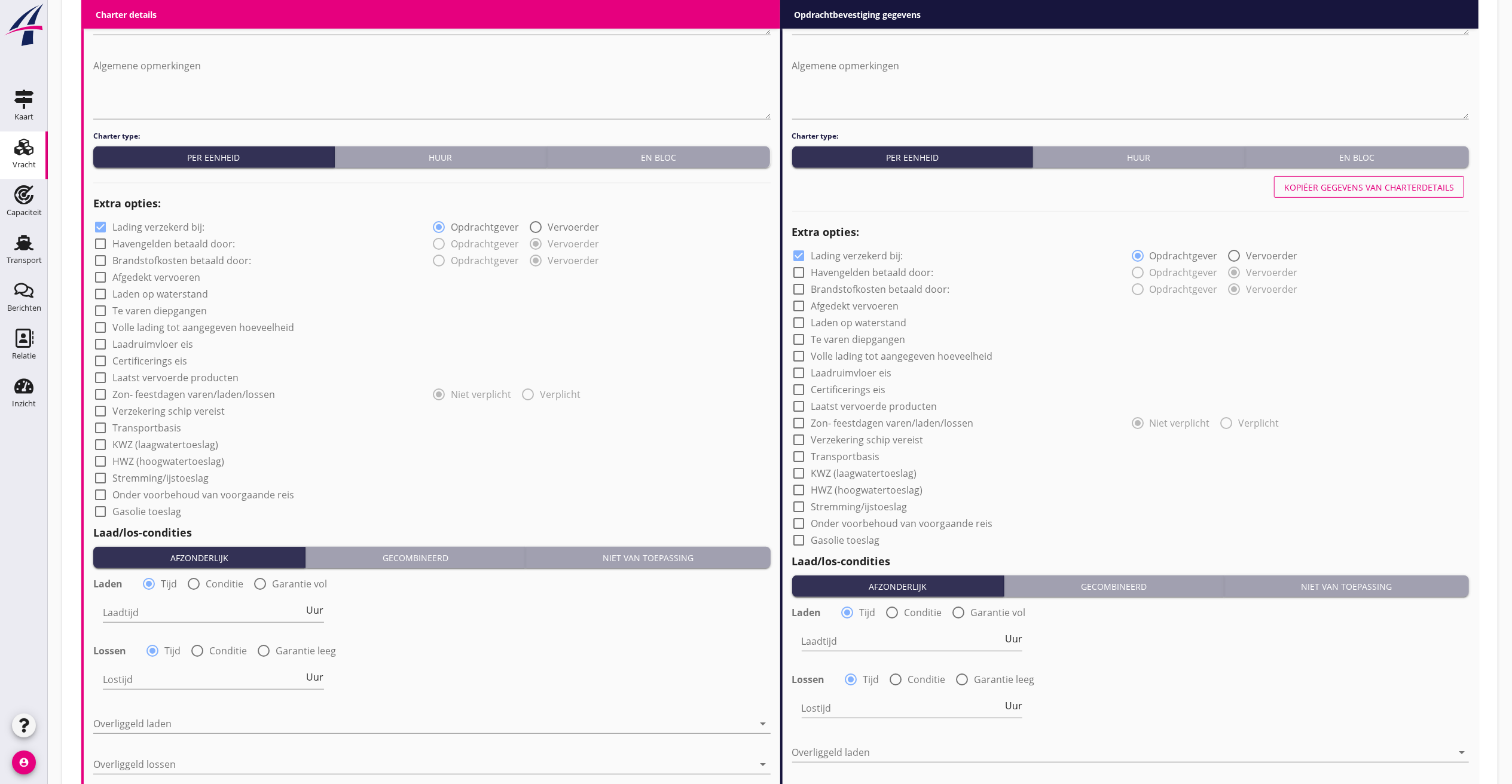
type input "11.45"
click at [140, 411] on label "Verzekering schip vereist" at bounding box center [169, 410] width 113 height 12
checkbox input "true"
click at [97, 321] on div at bounding box center [101, 327] width 20 height 20
checkbox input "true"
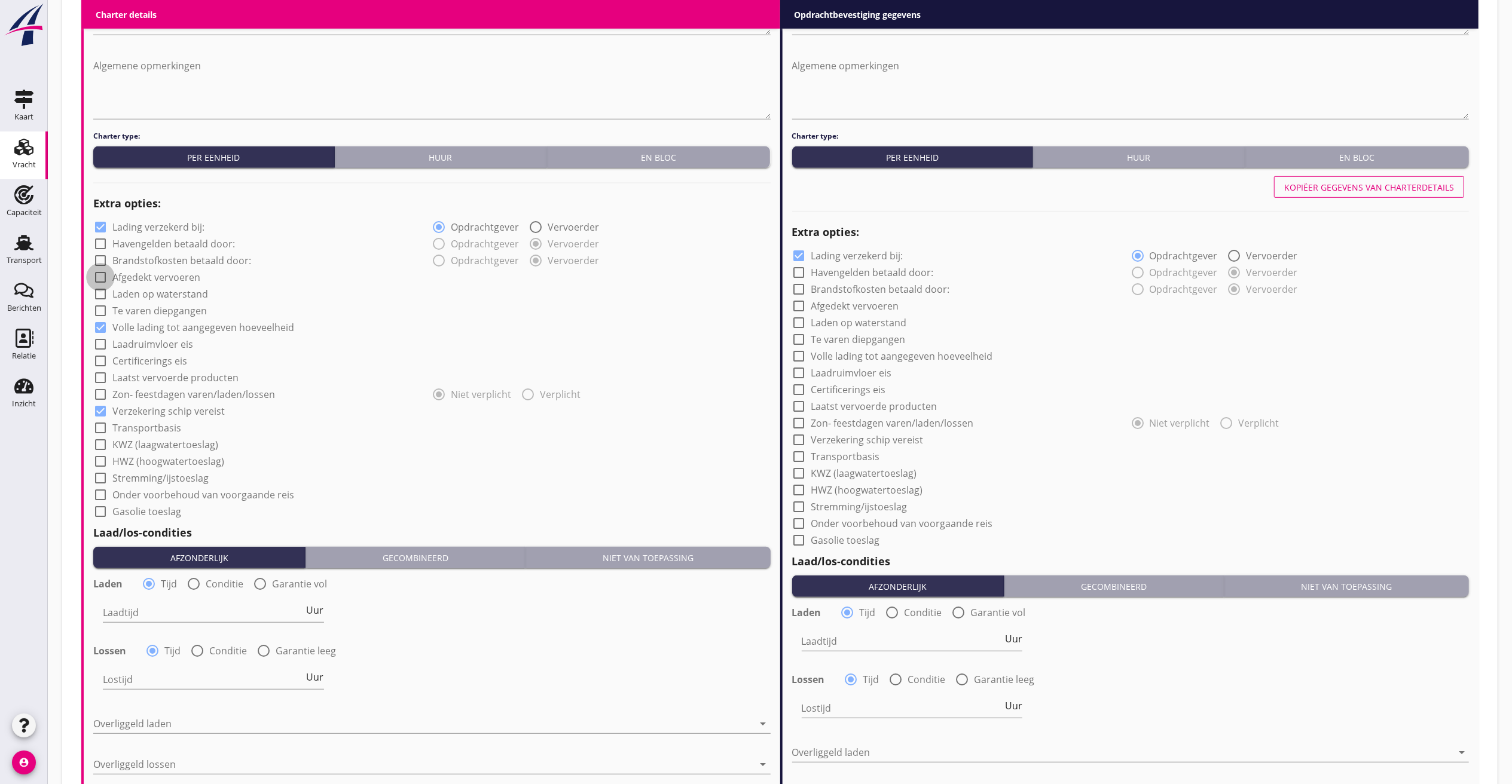
click at [102, 273] on div at bounding box center [101, 277] width 20 height 20
checkbox input "true"
click at [168, 596] on div "Laadtijd Uur" at bounding box center [213, 615] width 221 height 38
click at [183, 598] on div "Laadtijd Uur" at bounding box center [213, 615] width 221 height 38
click at [183, 613] on input "Laadtijd" at bounding box center [203, 612] width 202 height 19
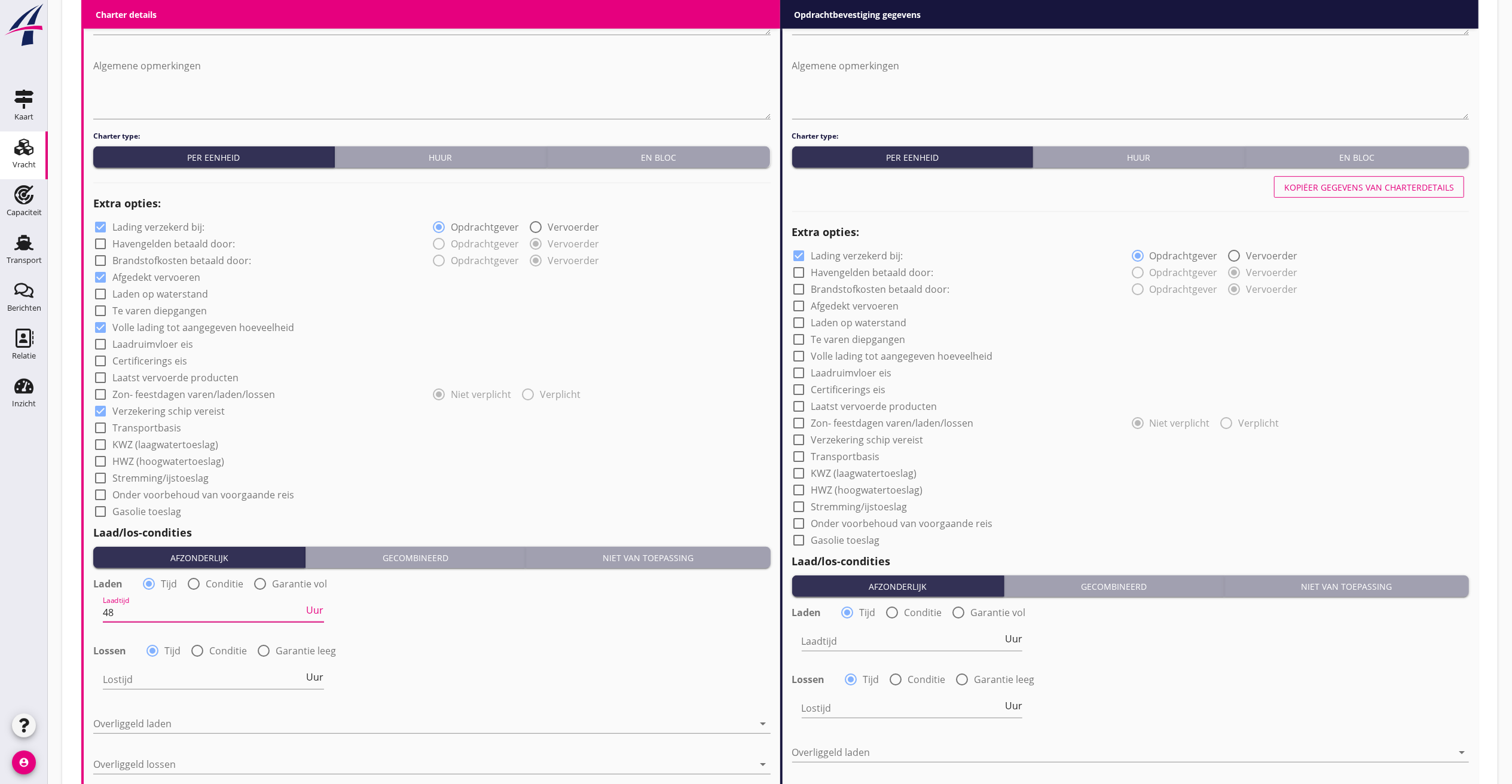
type input "48"
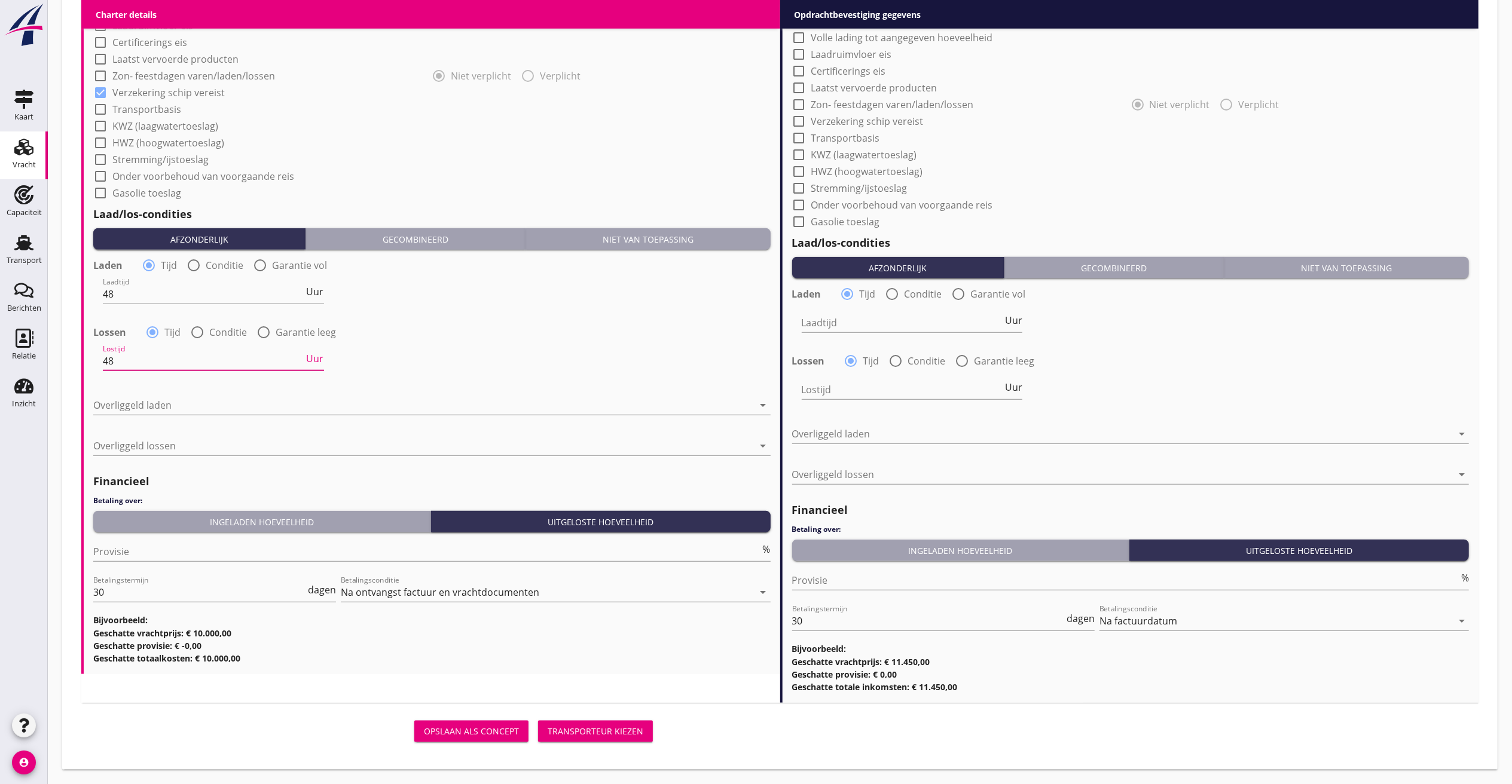
type input "48"
click at [229, 407] on div at bounding box center [424, 405] width 660 height 19
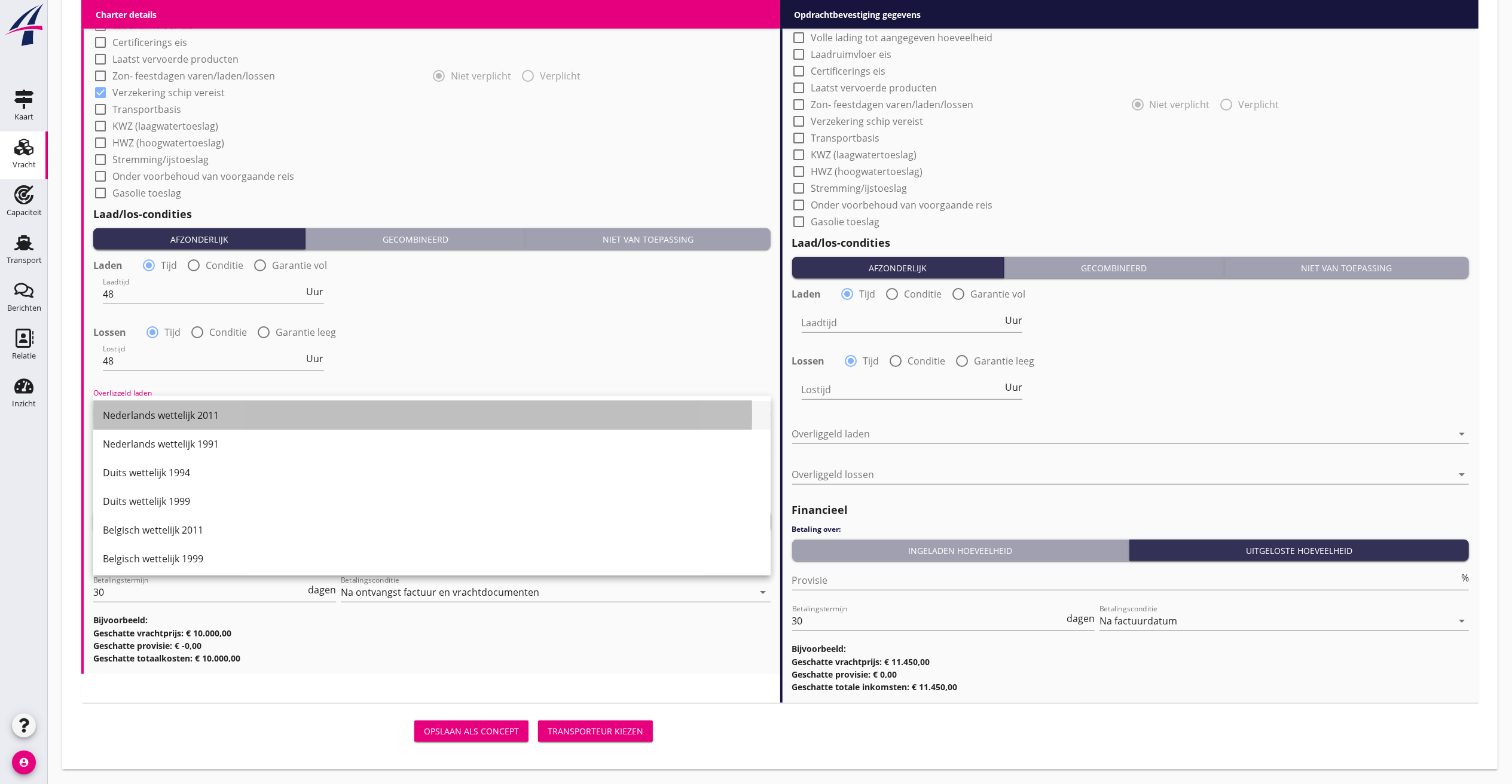
click at [197, 410] on div "Nederlands wettelijk 2011" at bounding box center [432, 416] width 658 height 15
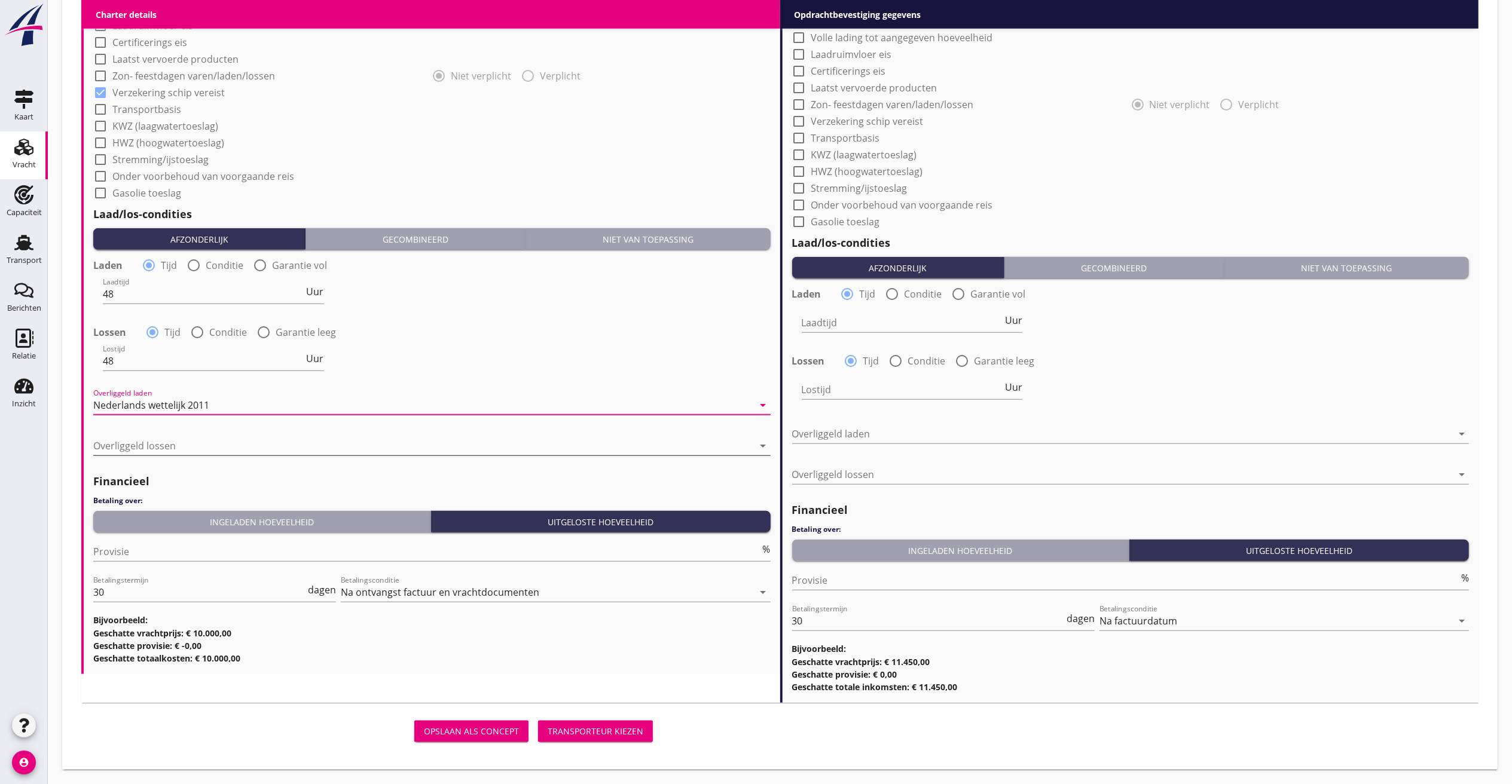
click at [156, 442] on div at bounding box center [424, 446] width 660 height 19
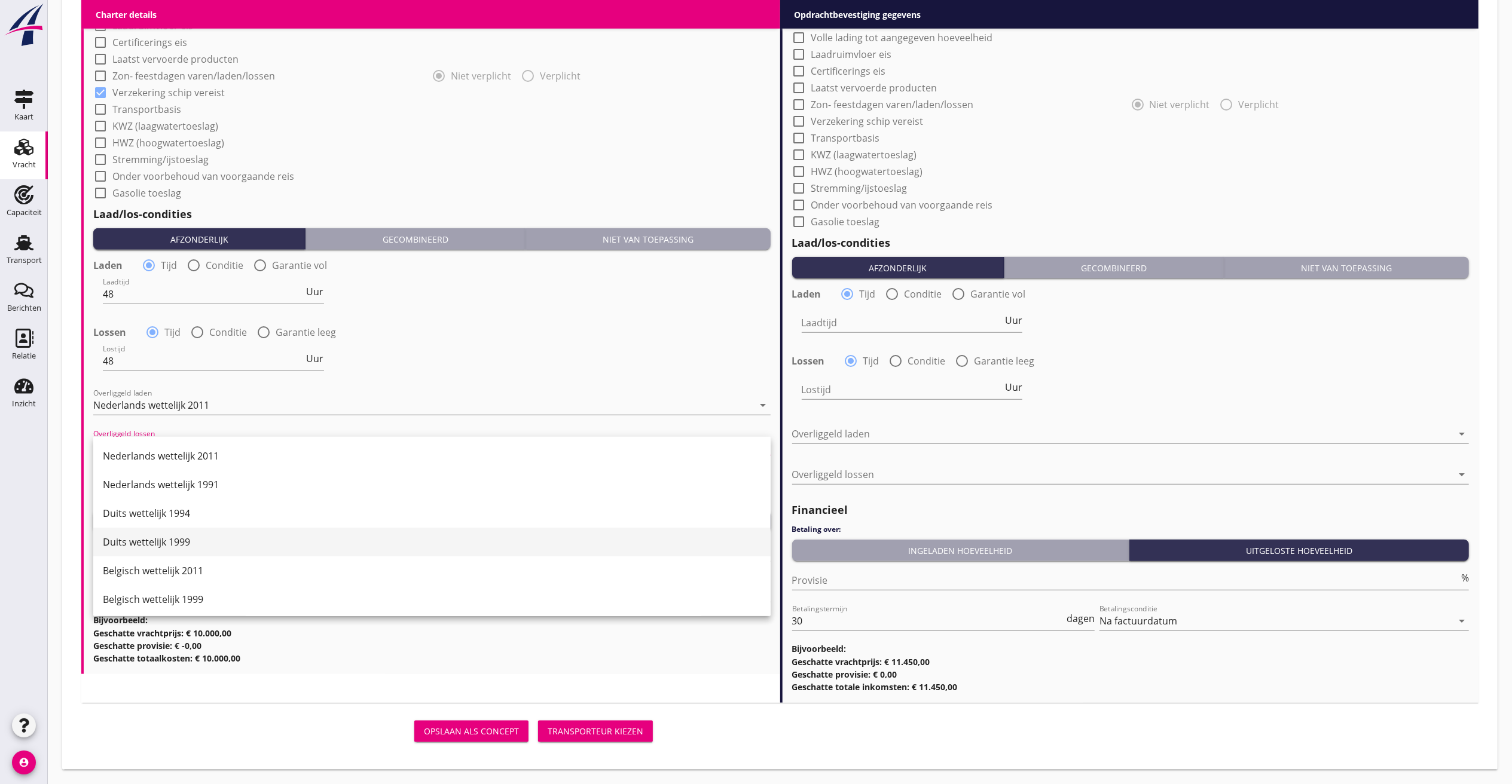
click at [139, 538] on div "Duits wettelijk 1999" at bounding box center [432, 543] width 658 height 15
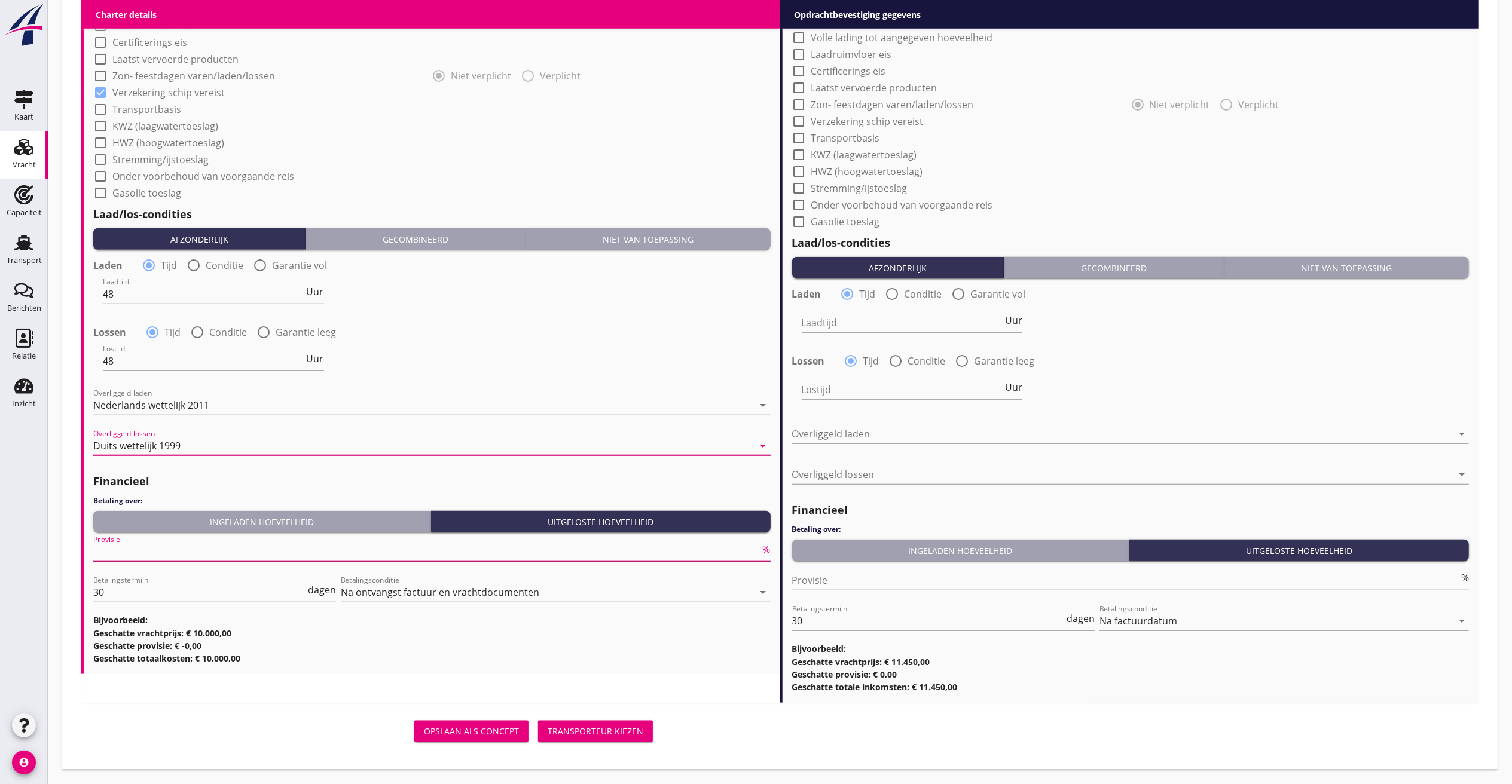
click at [154, 558] on input "Provisie" at bounding box center [426, 551] width 667 height 19
click at [184, 530] on button "Ingeladen hoeveelheid" at bounding box center [262, 521] width 338 height 21
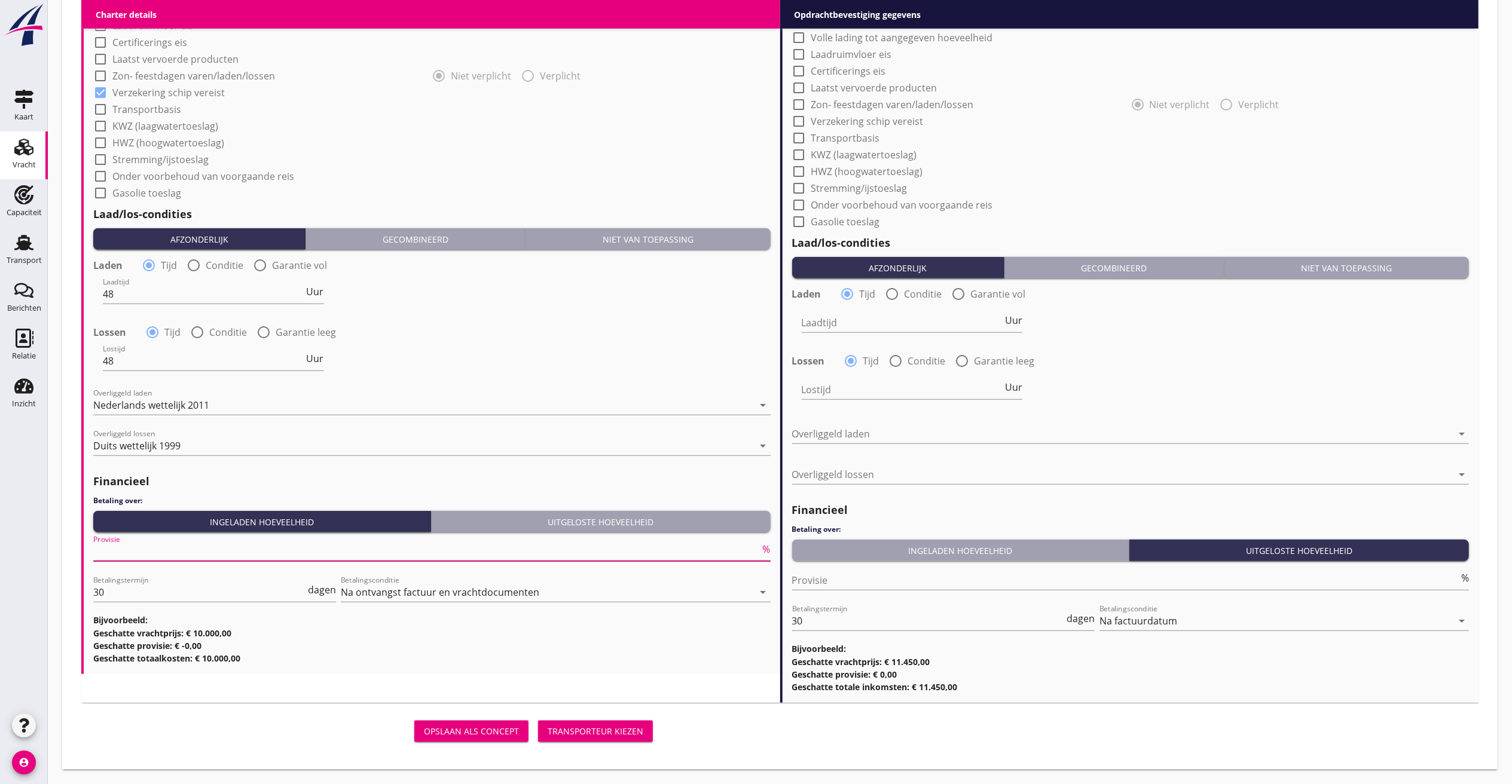
click at [189, 546] on input "Provisie" at bounding box center [426, 551] width 667 height 19
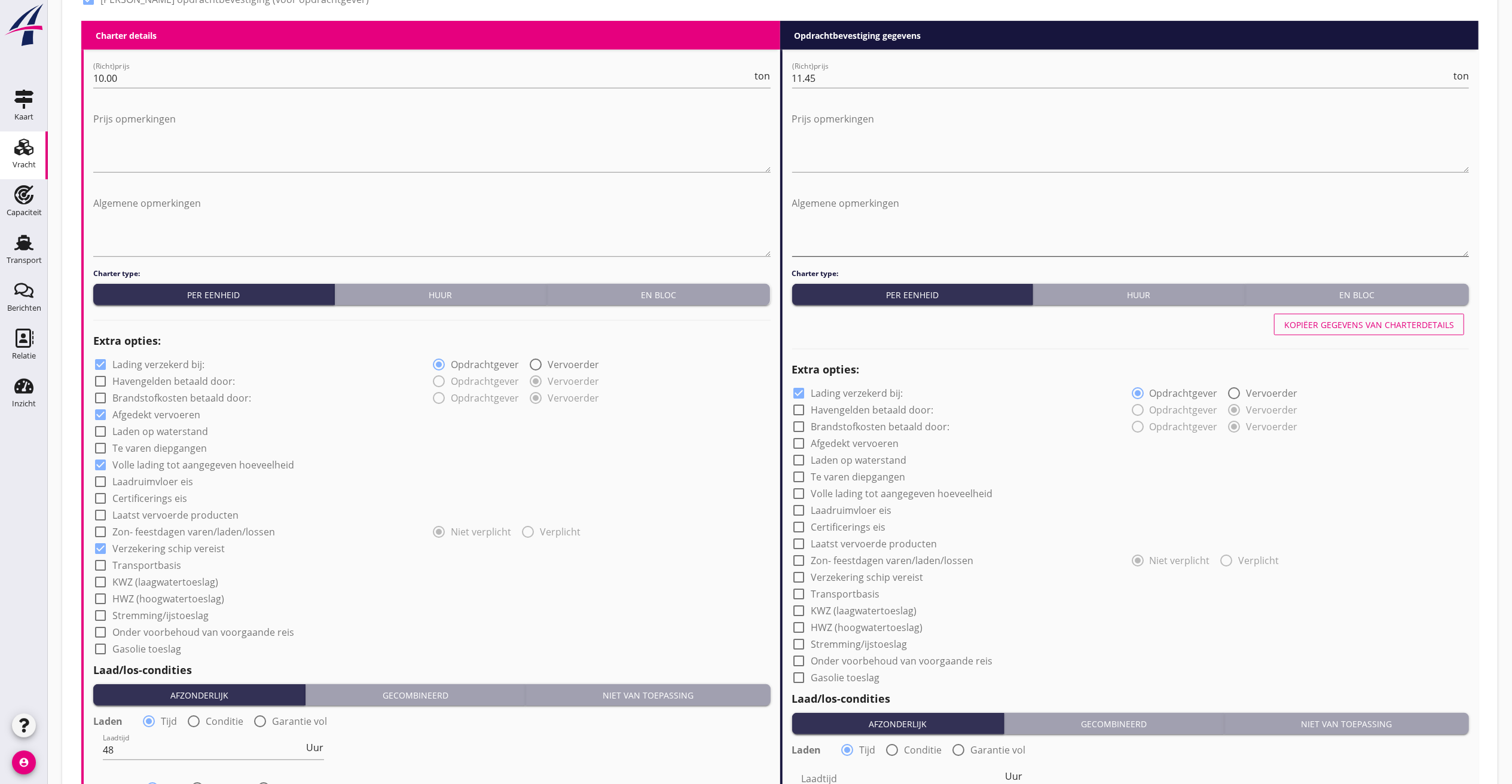
scroll to position [557, 0]
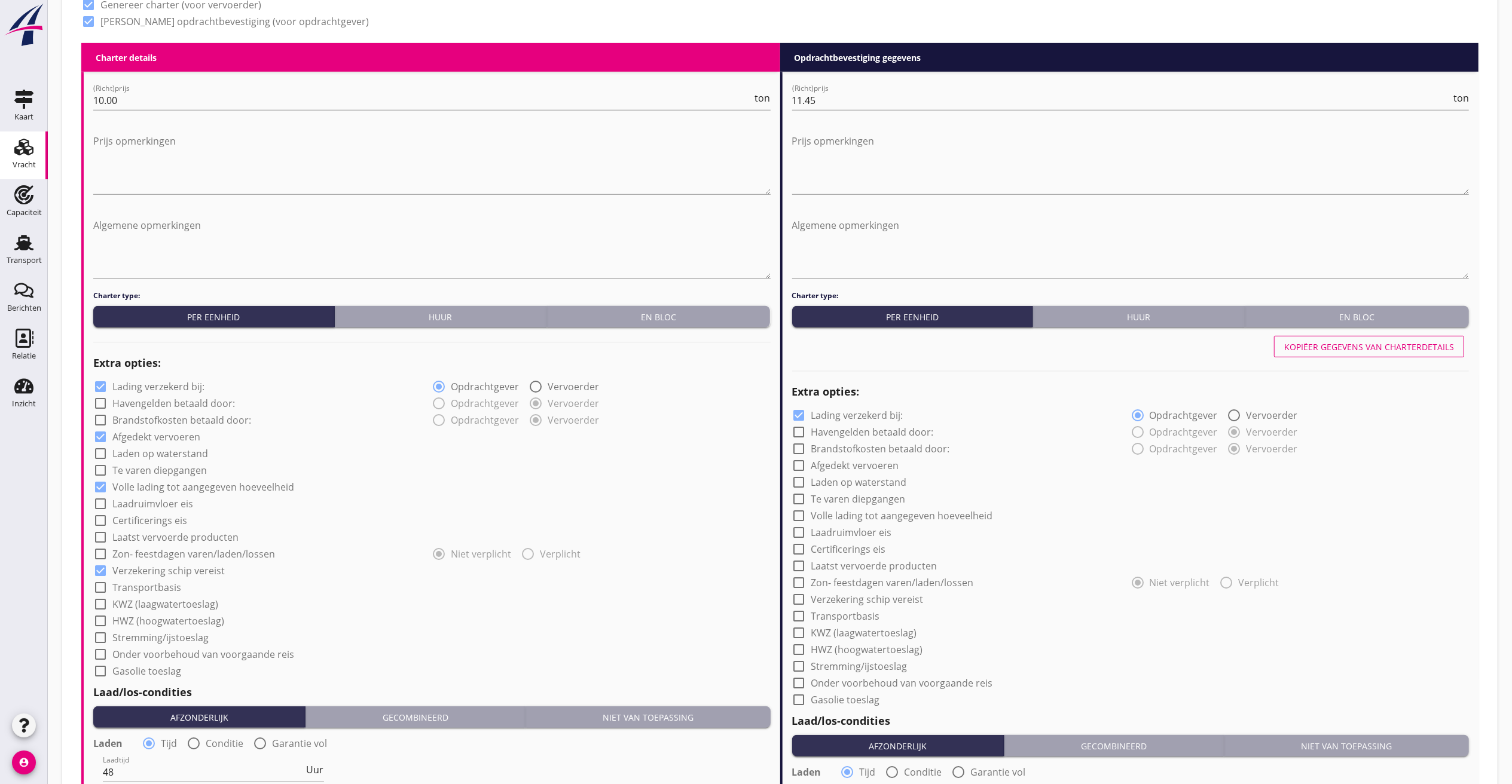
type input "5"
click at [1354, 349] on div "Kopiëer gegevens van charterdetails" at bounding box center [1370, 348] width 170 height 13
checkbox input "true"
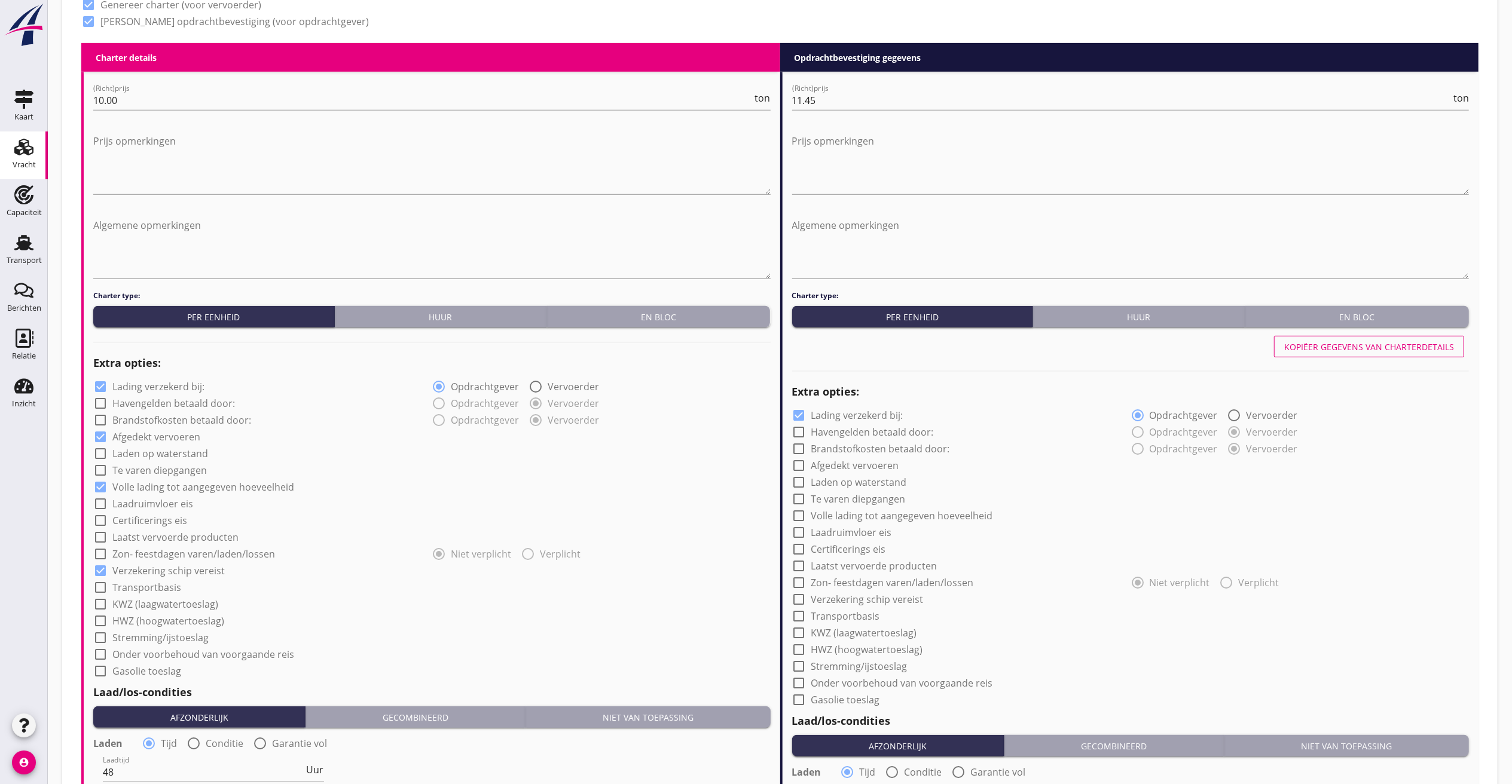
type input "48"
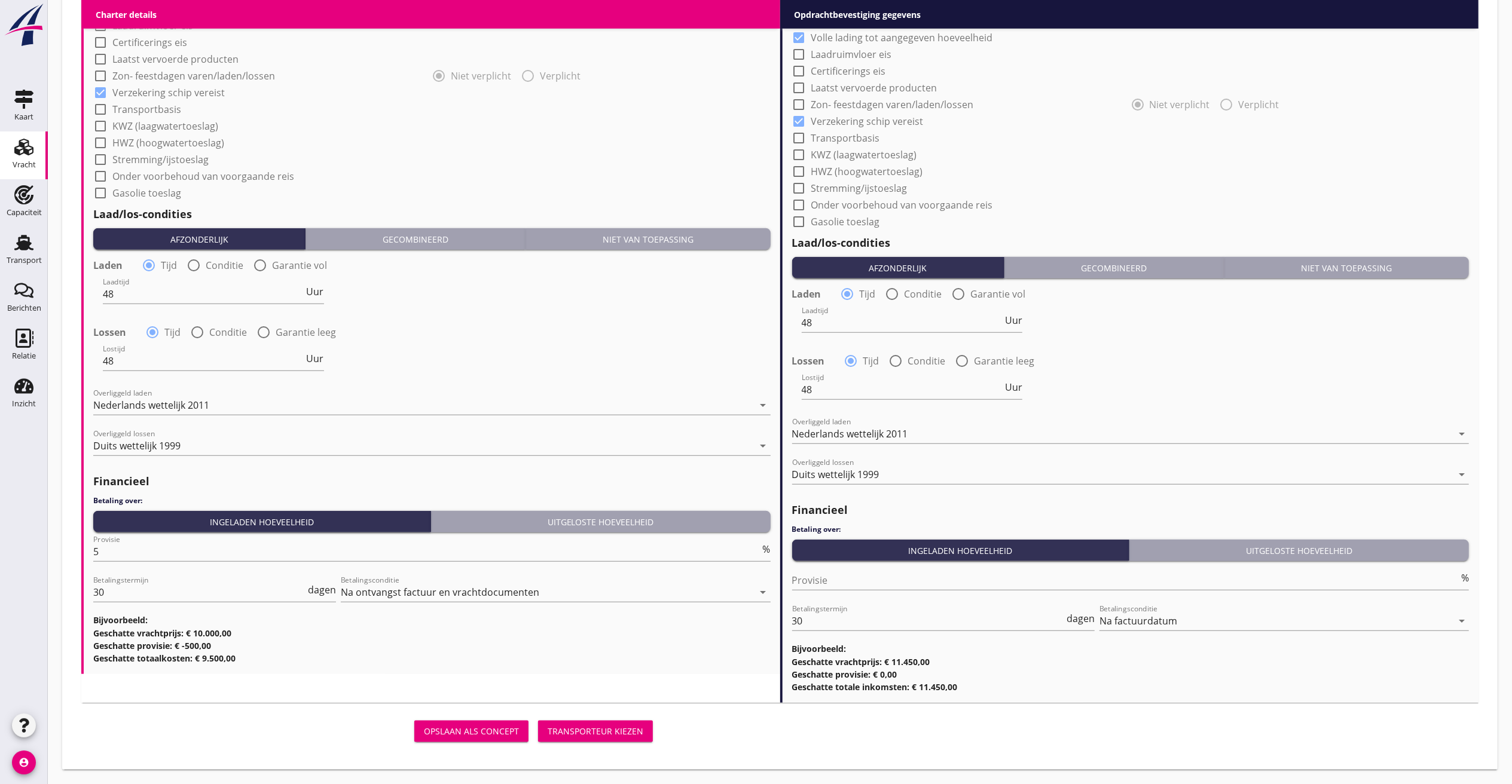
click at [586, 736] on div "Transporteur kiezen" at bounding box center [595, 731] width 95 height 13
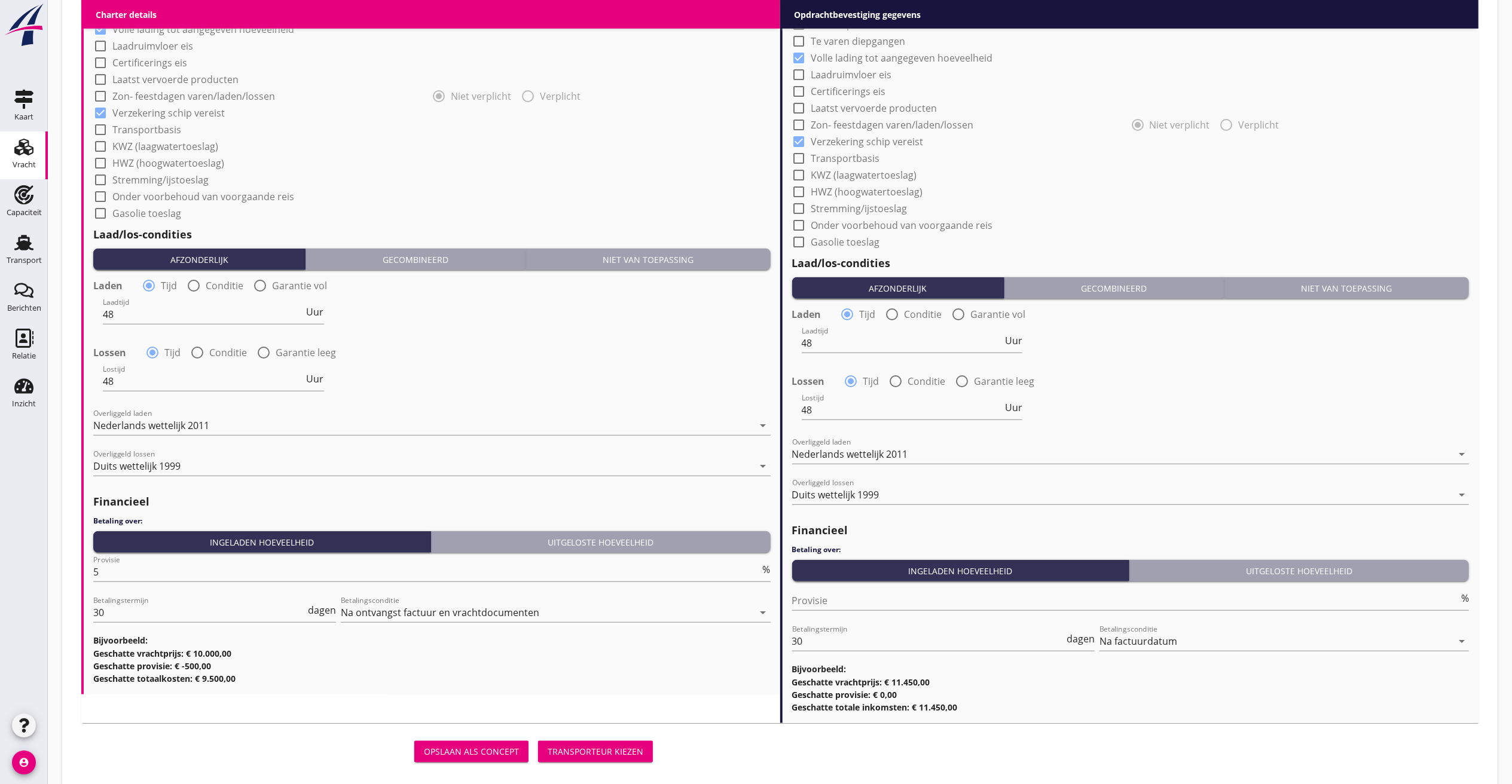
scroll to position [1057, 0]
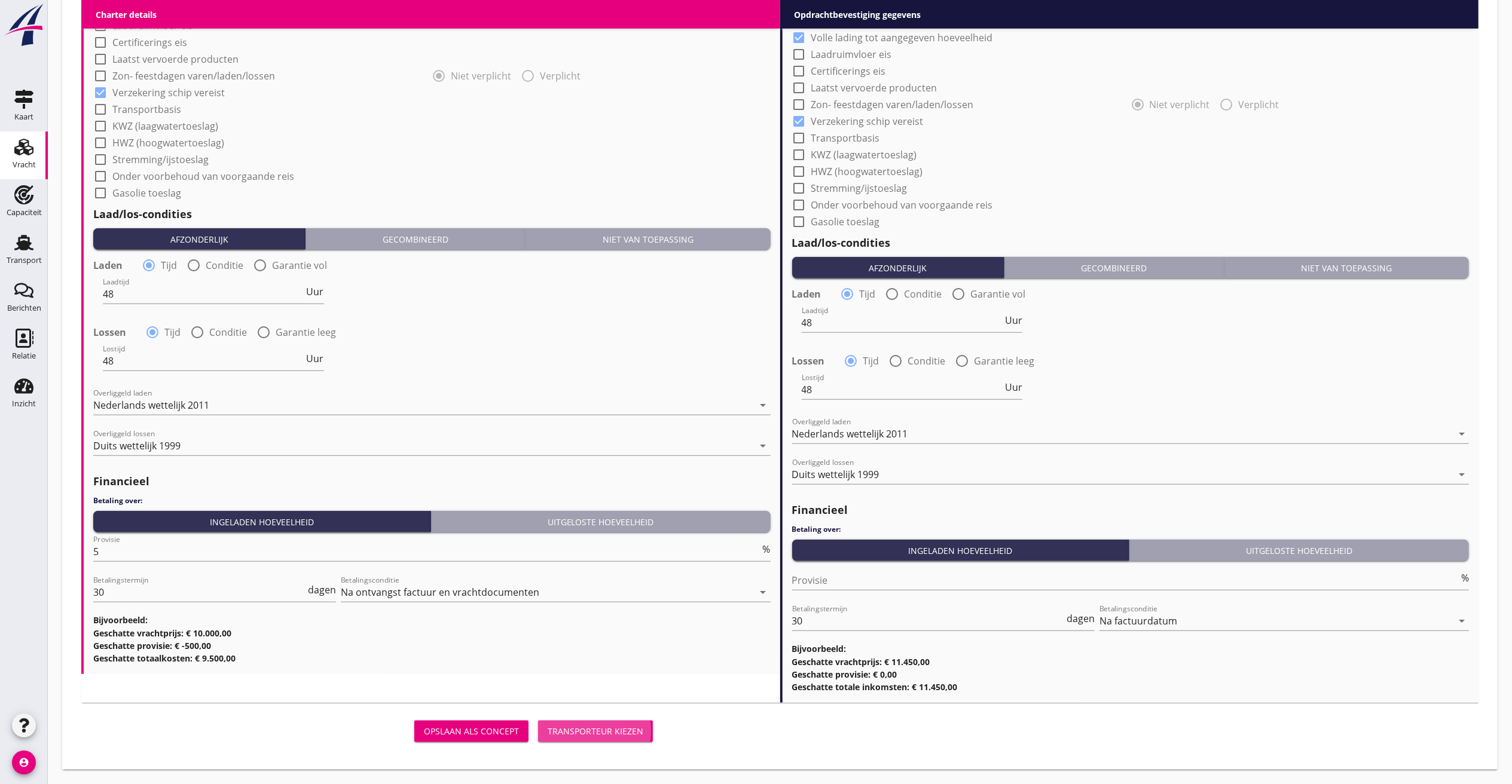
click at [576, 727] on div "Transporteur kiezen" at bounding box center [595, 731] width 95 height 13
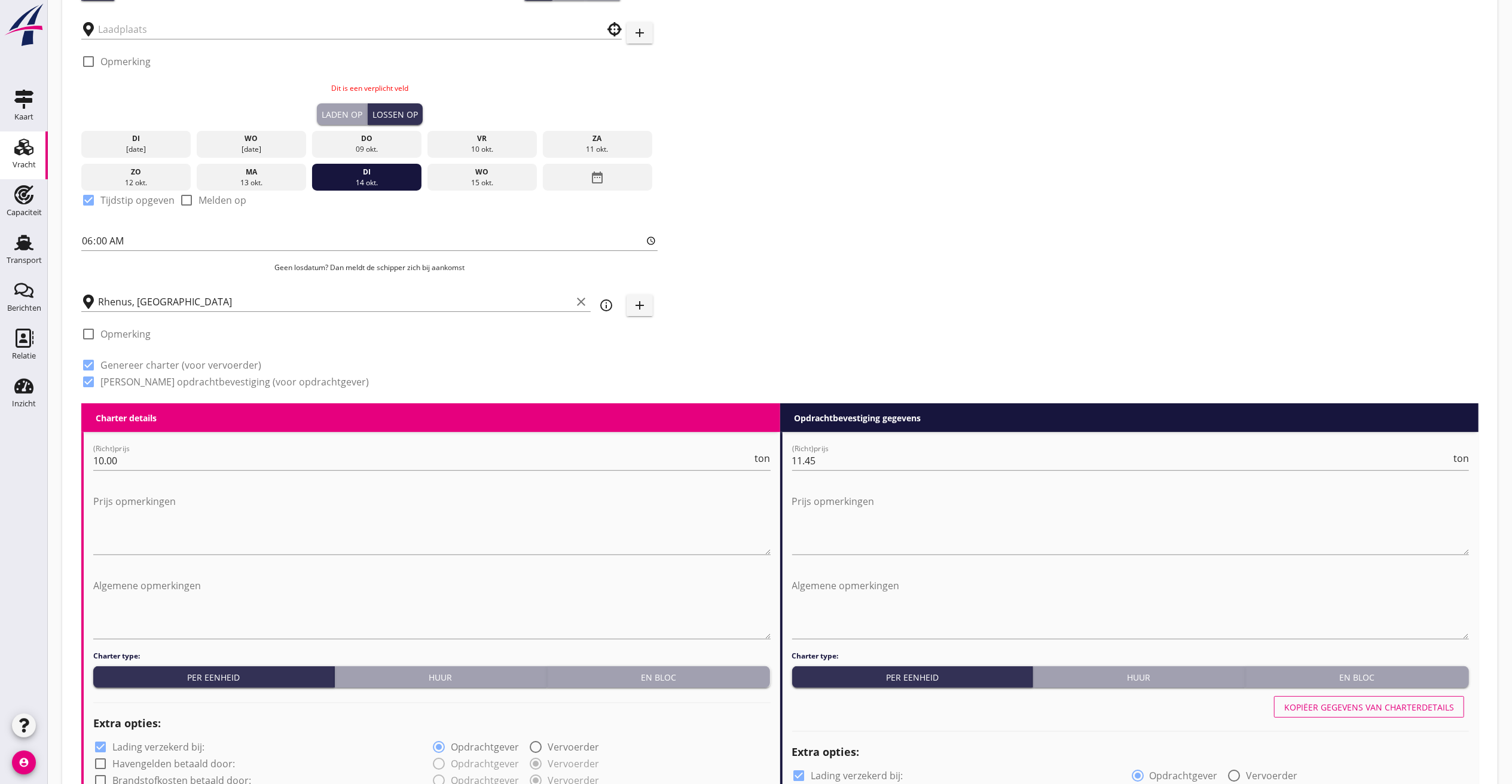
scroll to position [0, 0]
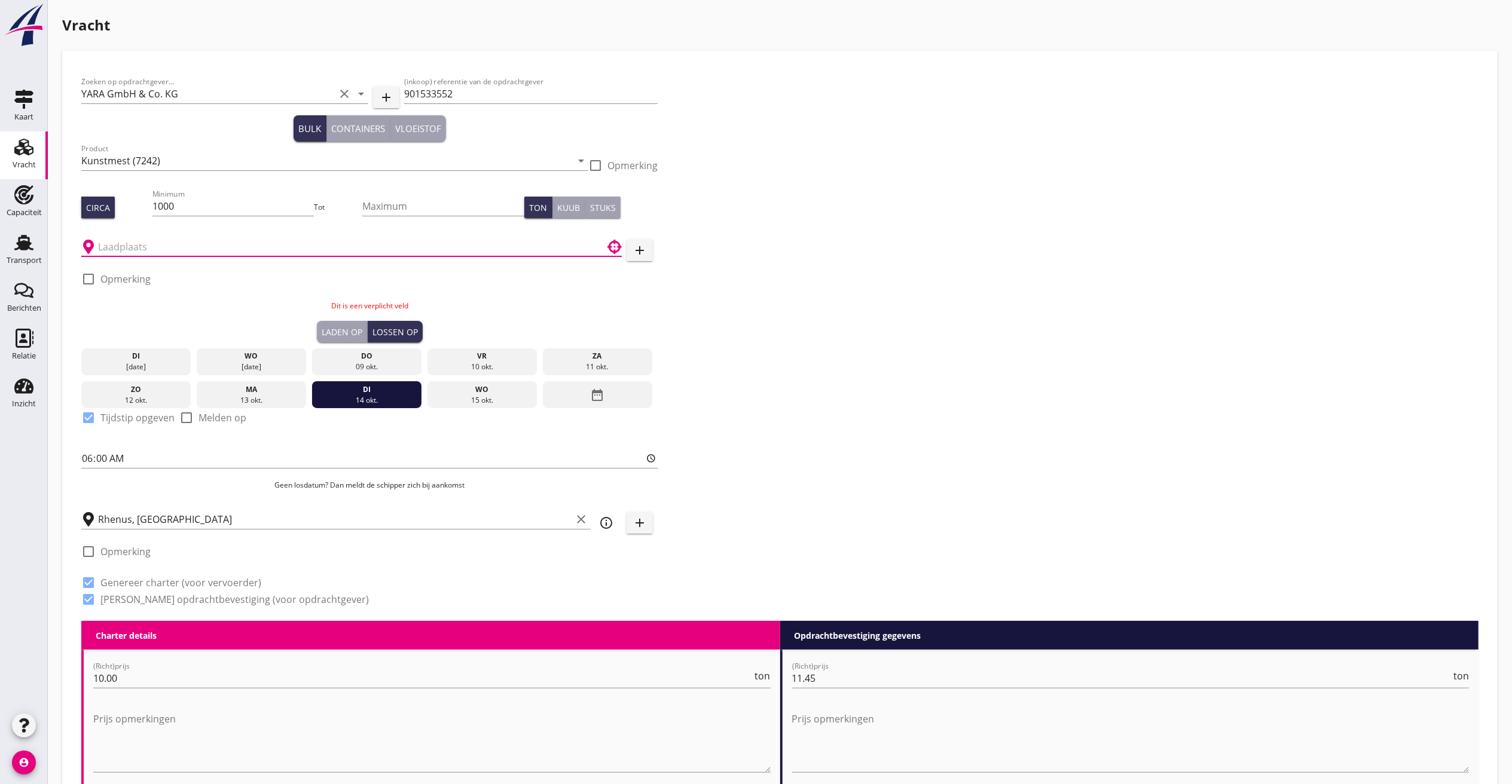
click at [238, 244] on input "text" at bounding box center [343, 247] width 490 height 19
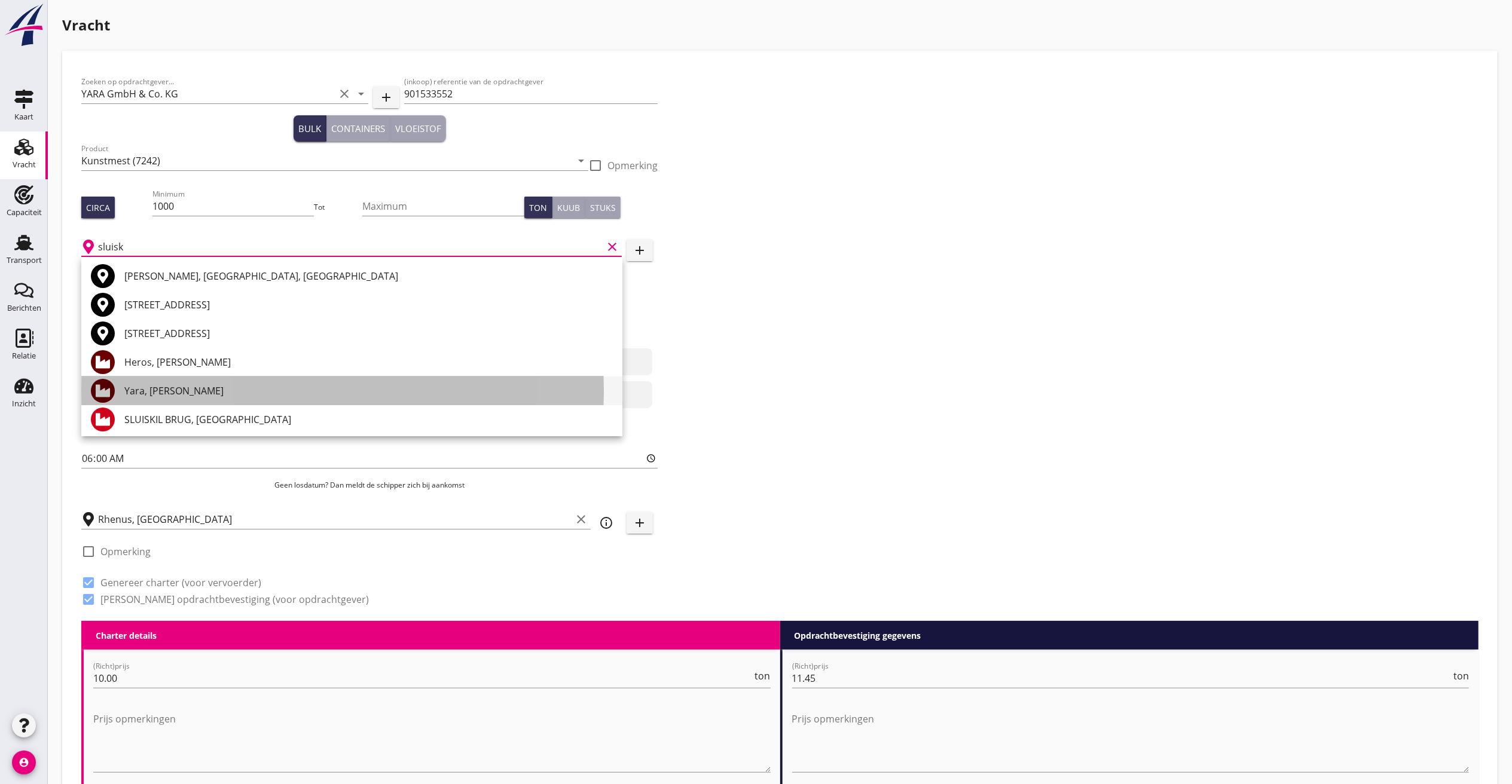
click at [180, 385] on div "Yara, [PERSON_NAME]" at bounding box center [368, 391] width 488 height 15
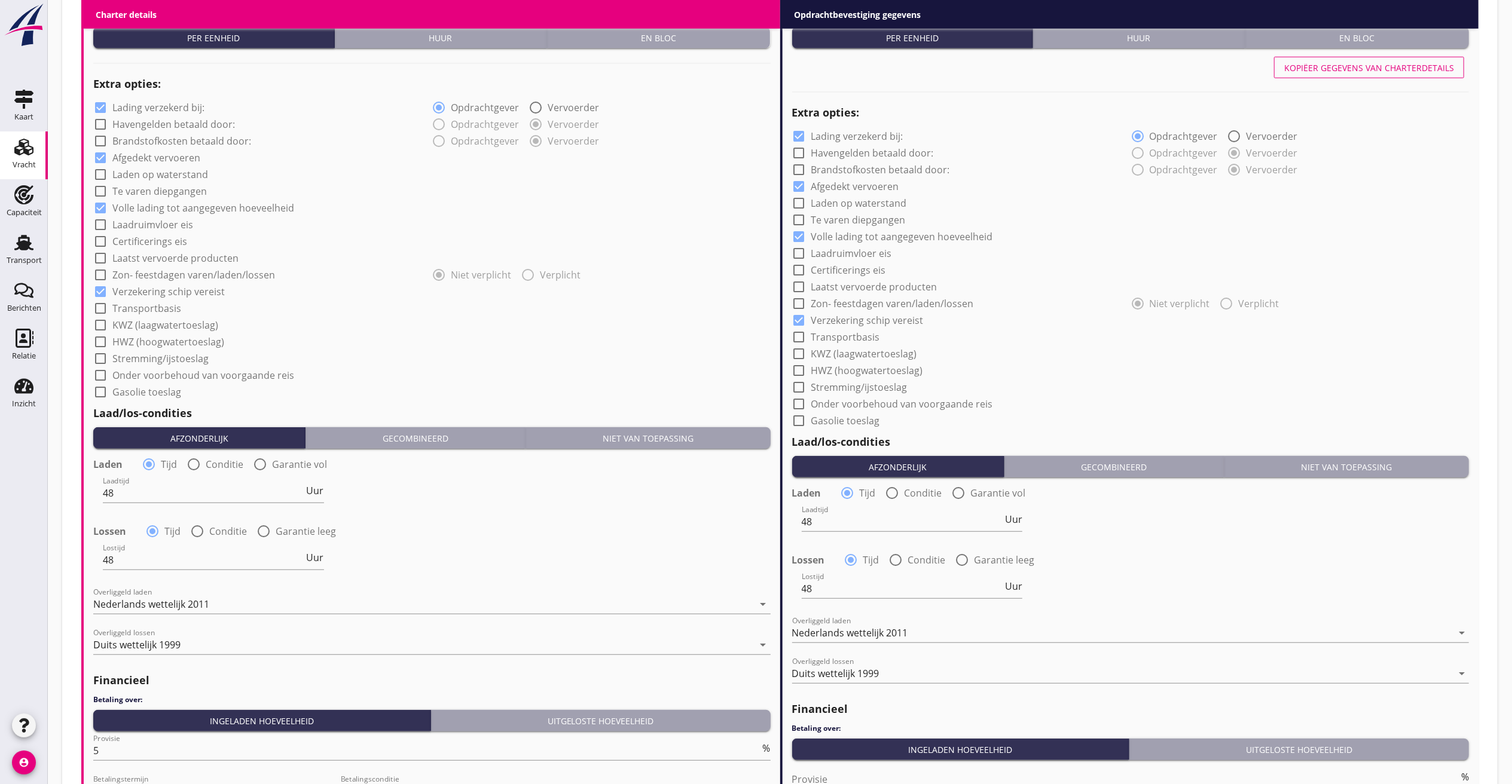
scroll to position [1035, 0]
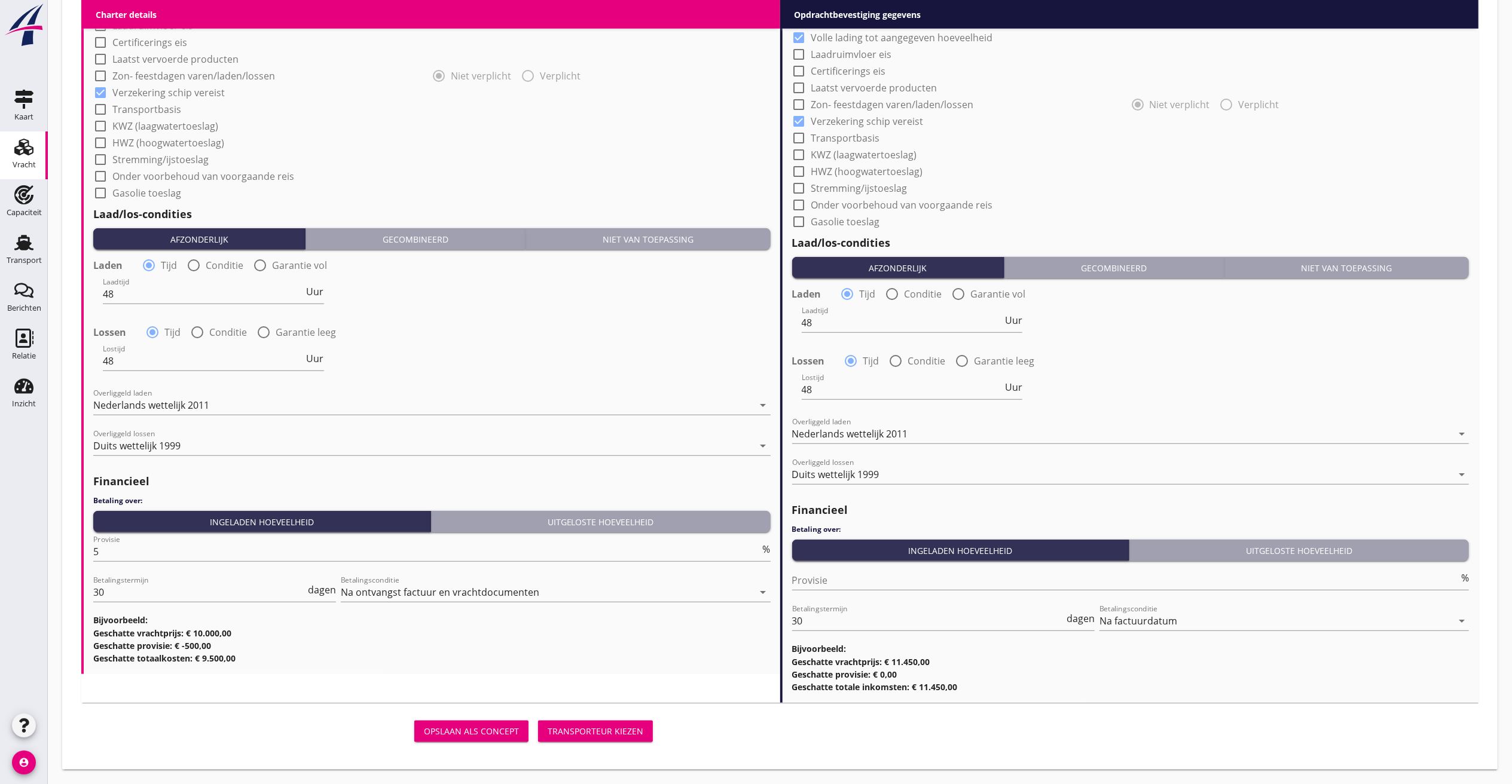
type input "Yara, [PERSON_NAME]"
click at [568, 718] on div "Opslaan als concept Transporteur kiezen" at bounding box center [369, 731] width 576 height 29
click at [622, 733] on div "Transporteur kiezen" at bounding box center [595, 731] width 95 height 13
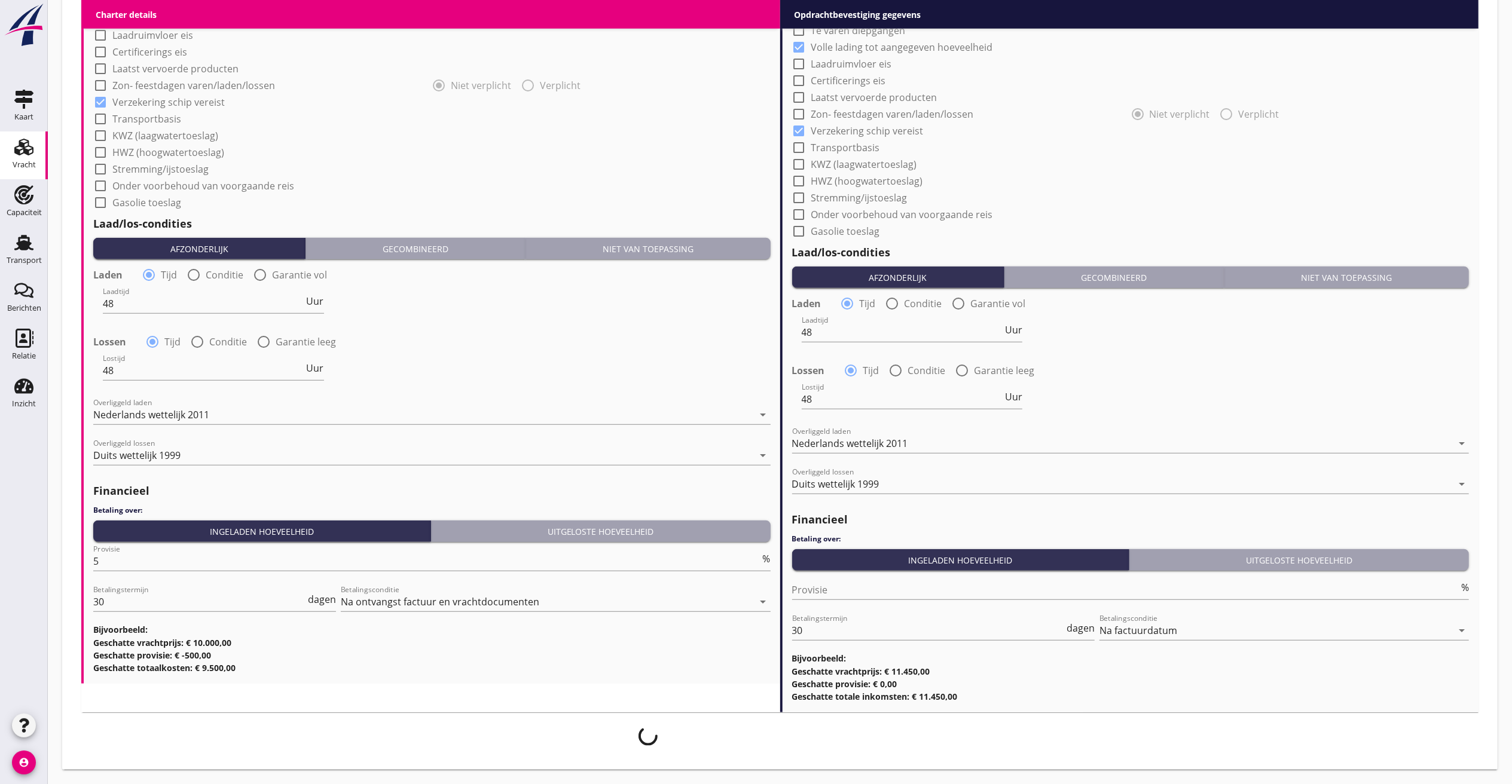
scroll to position [1026, 0]
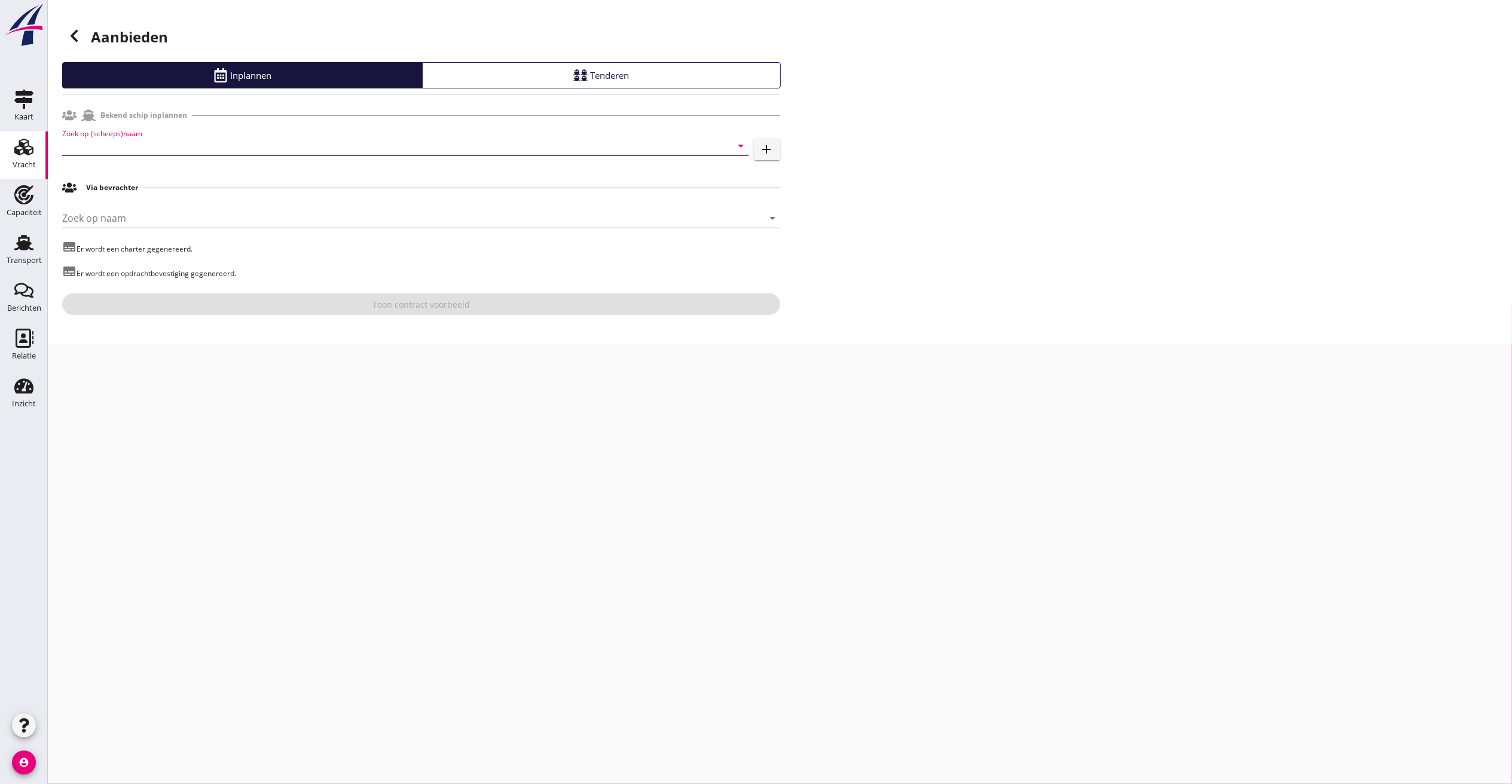
click at [215, 141] on input "Zoek op (scheeps)naam" at bounding box center [388, 145] width 653 height 19
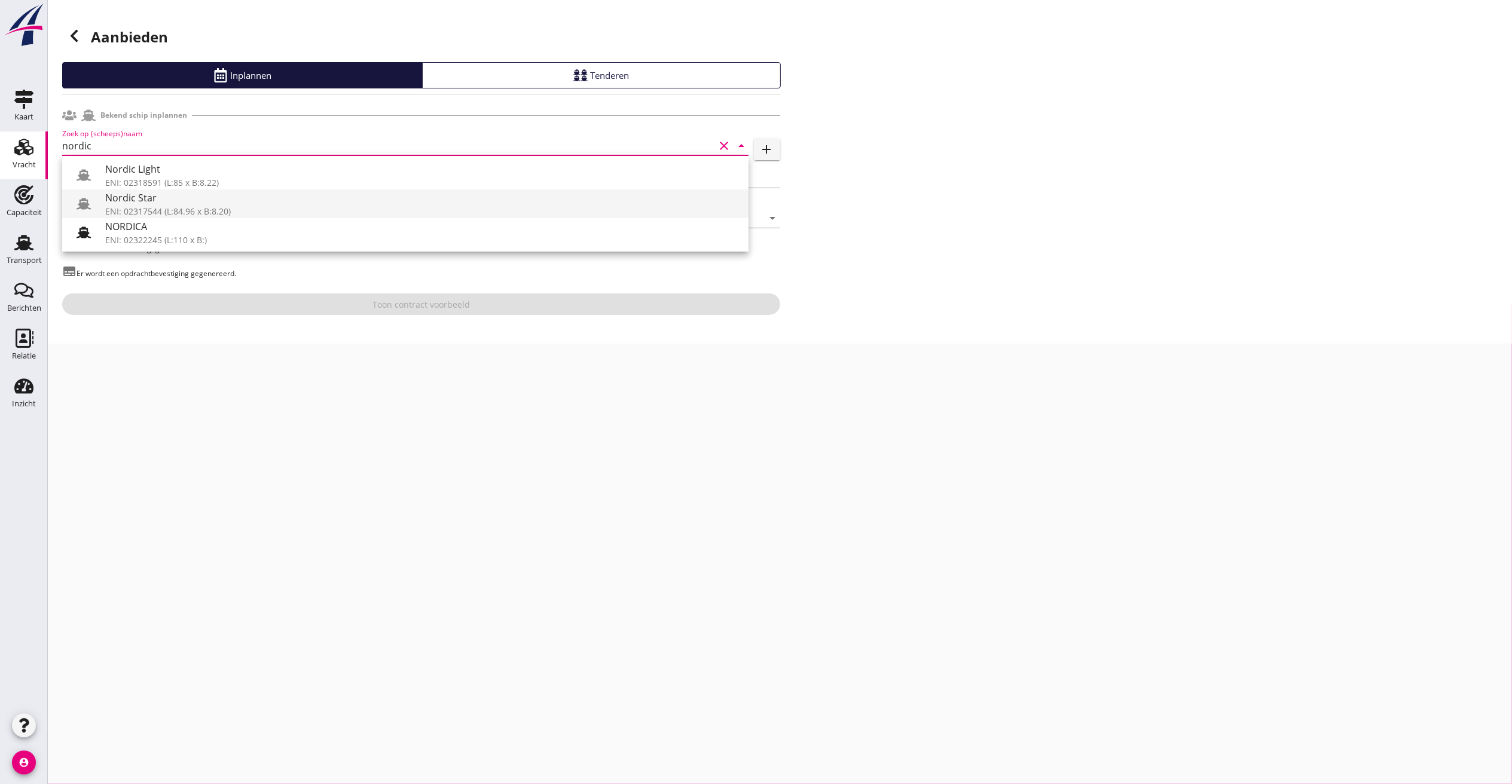
click at [140, 202] on div "Nordic Star" at bounding box center [422, 198] width 633 height 15
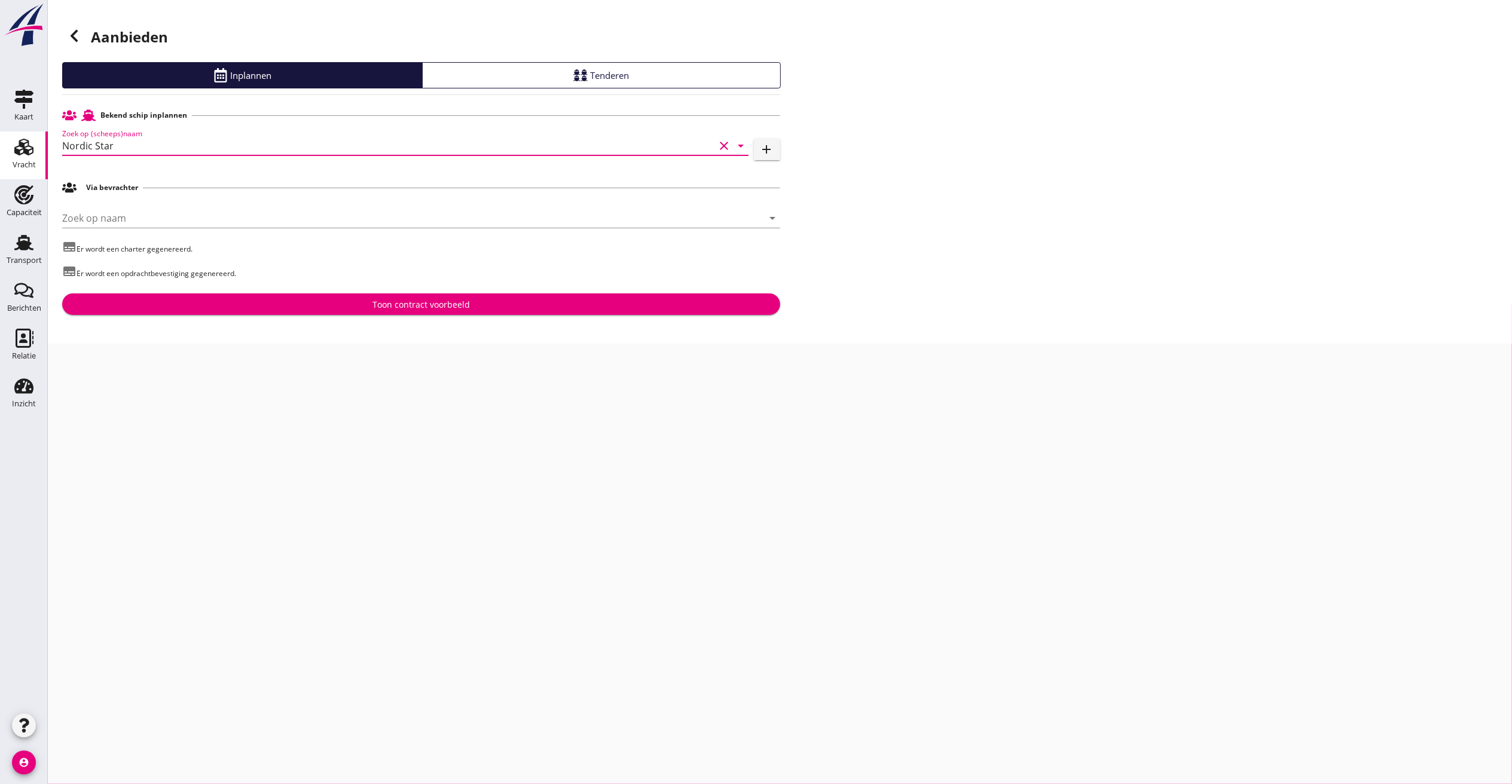
type input "Nordic Star"
click at [173, 292] on div "Bekend schip inplannen Zoek op (scheeps)naam Nordic Star clear arrow_drop_down …" at bounding box center [421, 209] width 718 height 211
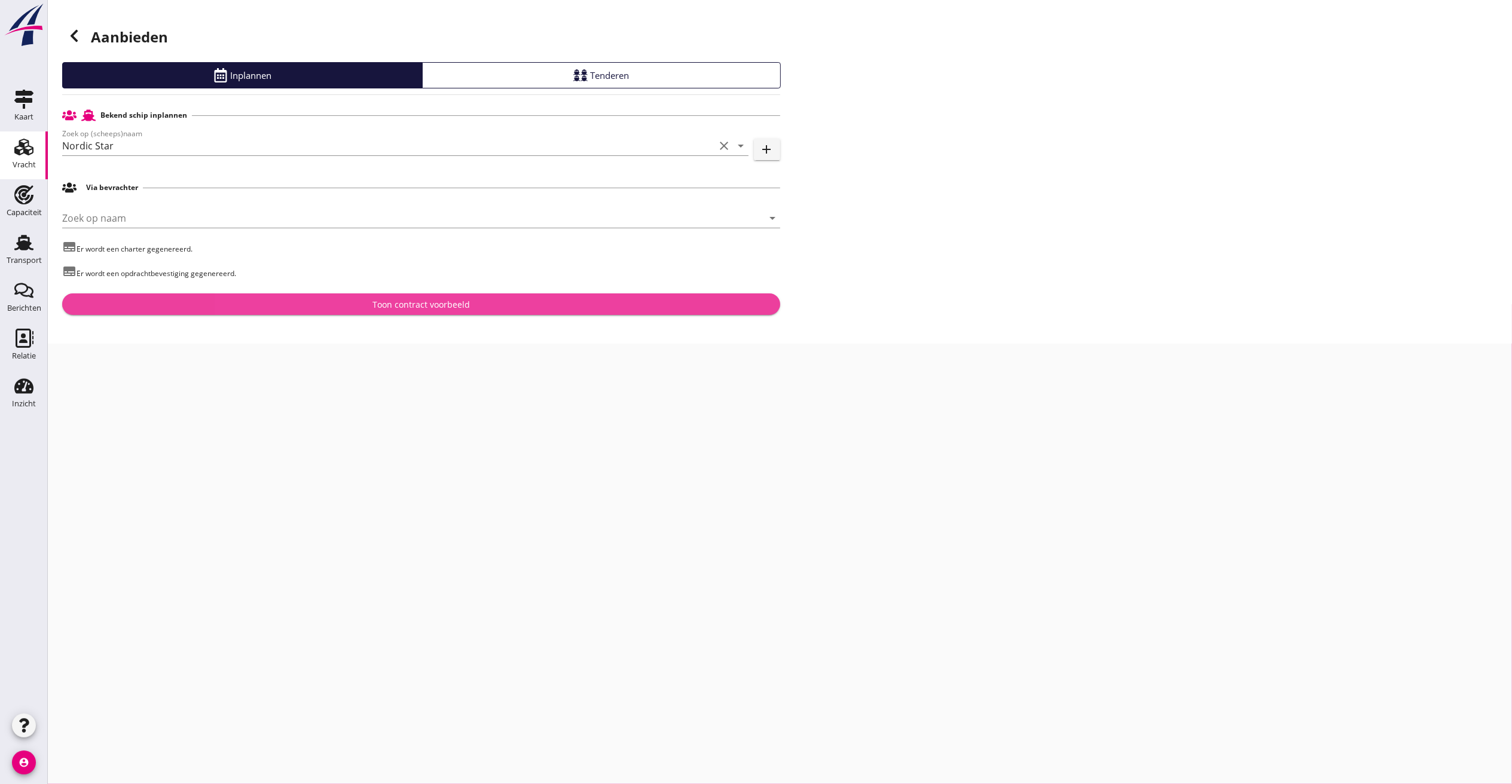
click at [398, 304] on div "Toon contract voorbeeld" at bounding box center [421, 305] width 97 height 13
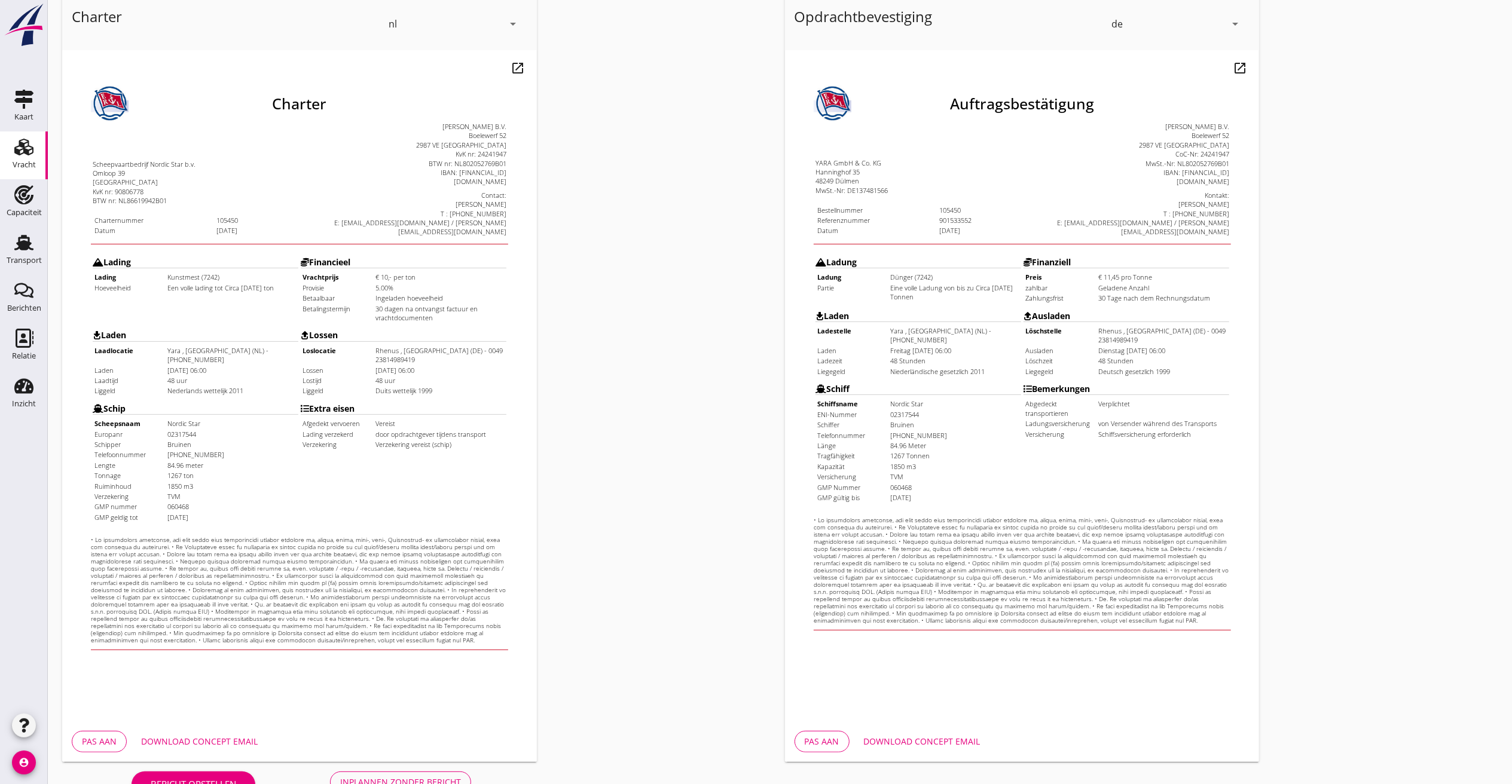
scroll to position [101, 0]
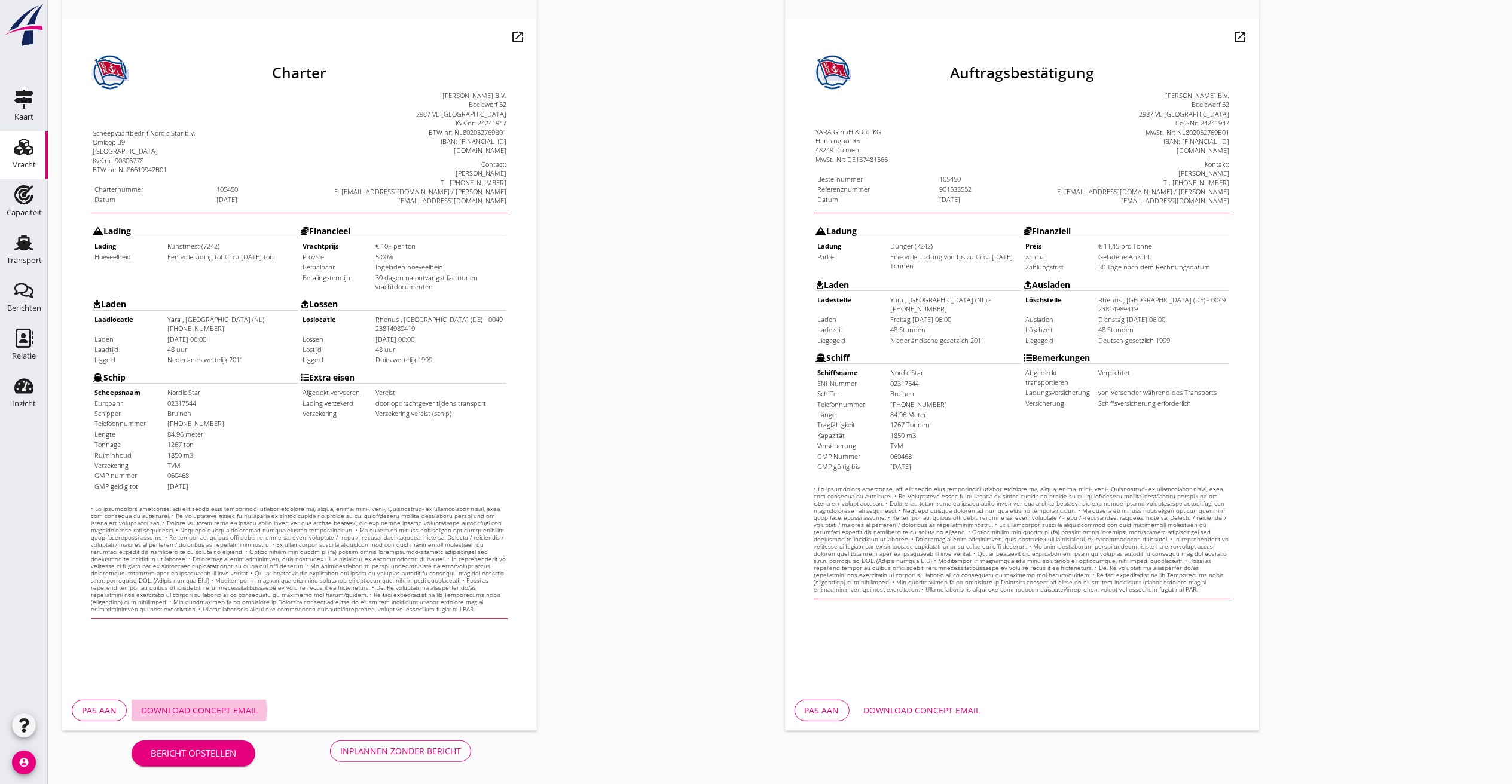
click at [242, 705] on div "Download concept email" at bounding box center [200, 711] width 117 height 13
